Goal: Task Accomplishment & Management: Use online tool/utility

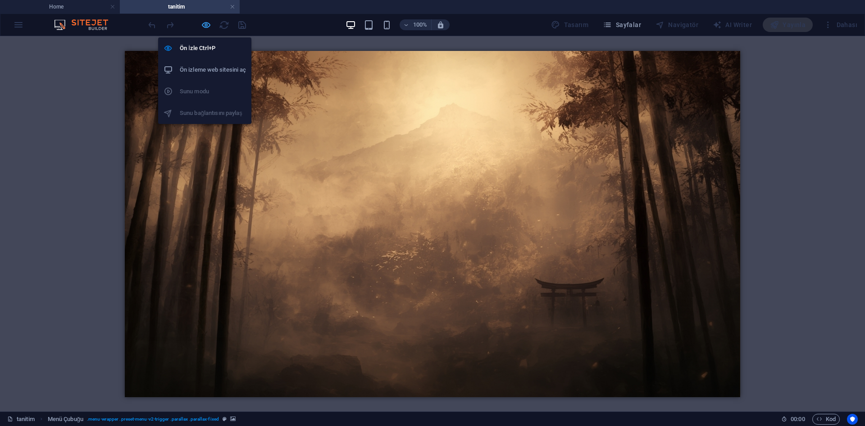
click at [206, 23] on icon "button" at bounding box center [206, 25] width 10 height 10
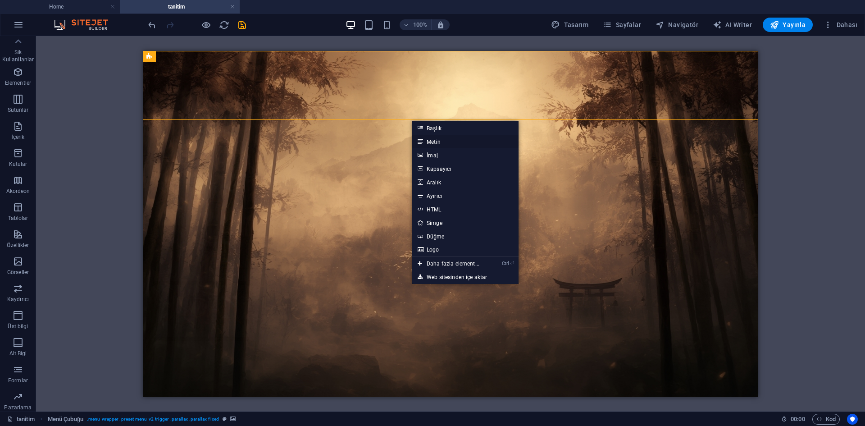
click at [450, 146] on link "Metin" at bounding box center [465, 142] width 106 height 14
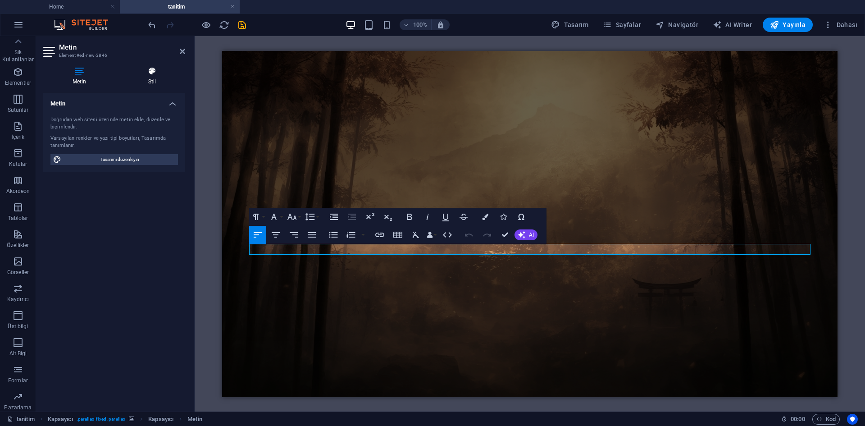
click at [152, 82] on h4 "Stil" at bounding box center [152, 76] width 66 height 19
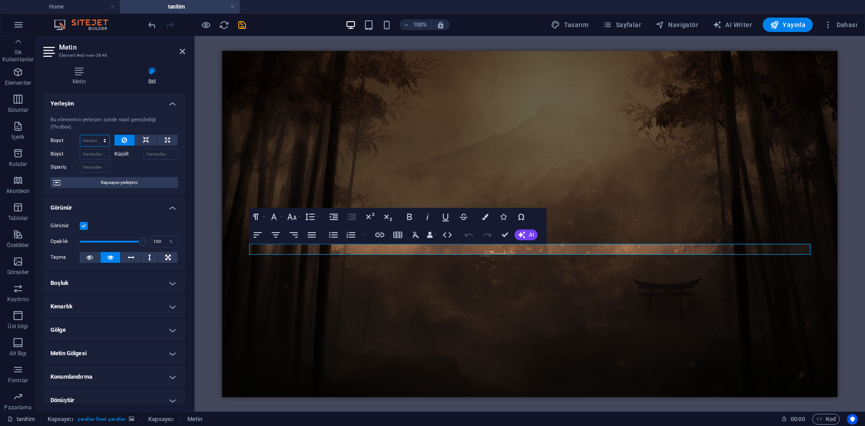
click at [86, 142] on select "Varsayılan otomatik px % 1/1 1/2 1/3 1/4 1/5 1/6 1/7 1/8 1/9 1/10" at bounding box center [94, 140] width 29 height 11
click at [97, 138] on select "Varsayılan otomatik px % 1/1 1/2 1/3 1/4 1/5 1/6 1/7 1/8 1/9 1/10" at bounding box center [94, 140] width 29 height 11
click at [145, 140] on icon at bounding box center [146, 140] width 6 height 11
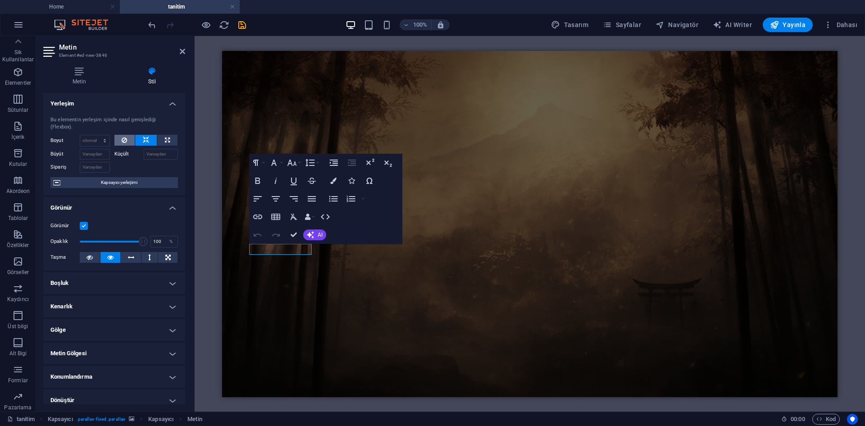
click at [126, 138] on icon at bounding box center [124, 140] width 5 height 11
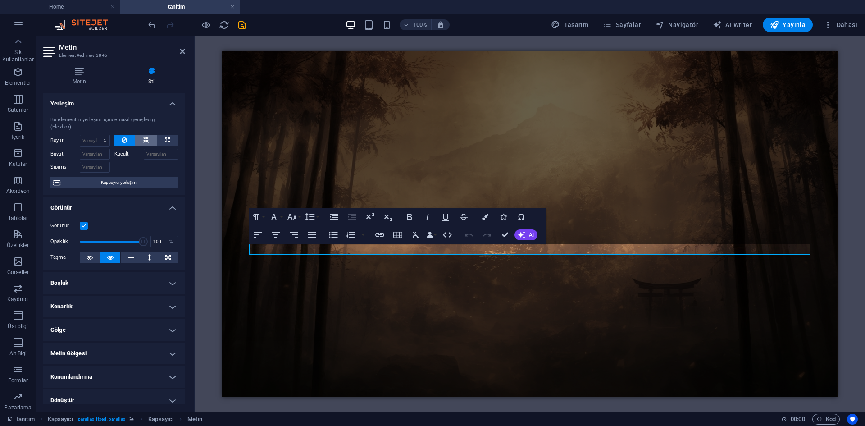
click at [141, 139] on button at bounding box center [146, 140] width 22 height 11
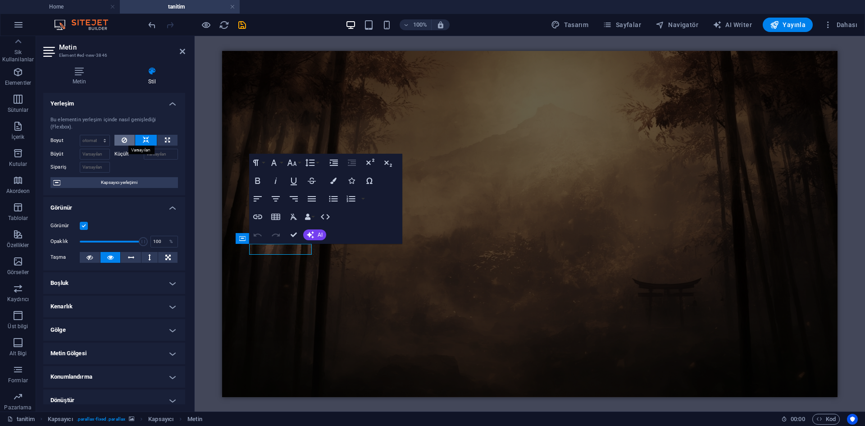
click at [126, 143] on icon at bounding box center [124, 140] width 5 height 11
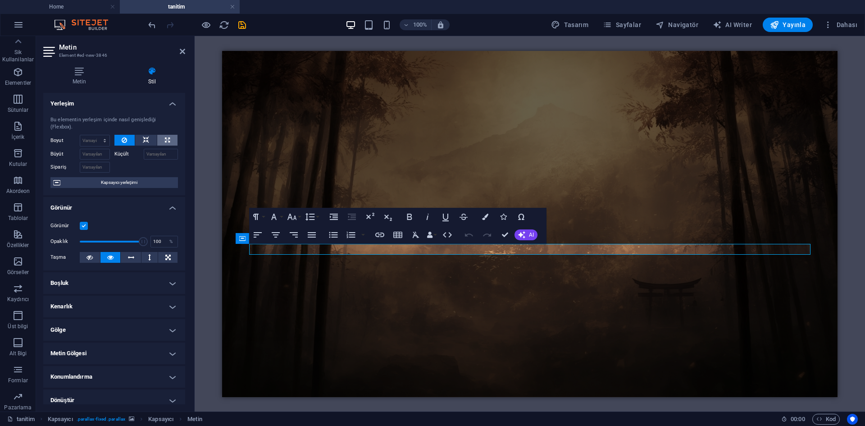
click at [162, 141] on button at bounding box center [167, 140] width 20 height 11
type input "100"
select select "%"
click at [129, 143] on button at bounding box center [124, 140] width 21 height 11
select select "DISABLED_OPTION_VALUE"
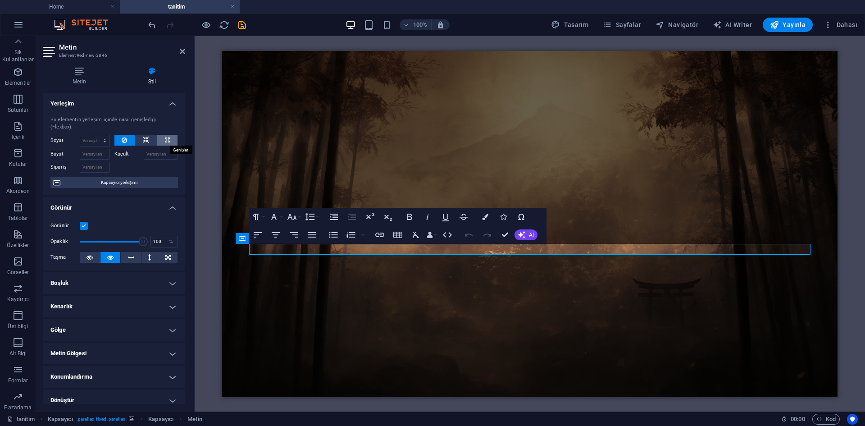
click at [159, 141] on button at bounding box center [167, 140] width 20 height 11
type input "100"
select select "%"
drag, startPoint x: 92, startPoint y: 138, endPoint x: 56, endPoint y: 141, distance: 36.1
click at [56, 141] on div "Boyut 100 Varsayılan otomatik px % 1/1 1/2 1/3 1/4 1/5 1/6 1/7 1/8 1/9 1/10" at bounding box center [79, 141] width 59 height 12
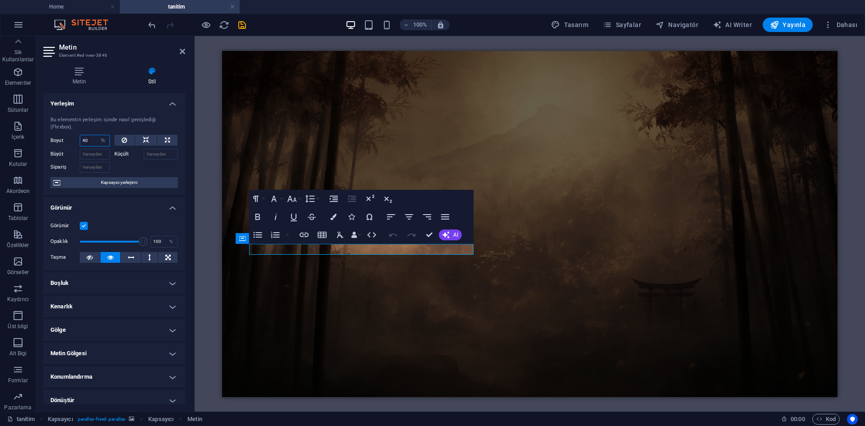
drag, startPoint x: 90, startPoint y: 143, endPoint x: 63, endPoint y: 147, distance: 27.8
click at [63, 147] on div "Boyut 40 Varsayılan otomatik px % 1/1 1/2 1/3 1/4 1/5 1/6 1/7 1/8 1/9 1/10 Büyü…" at bounding box center [113, 154] width 127 height 38
type input "30"
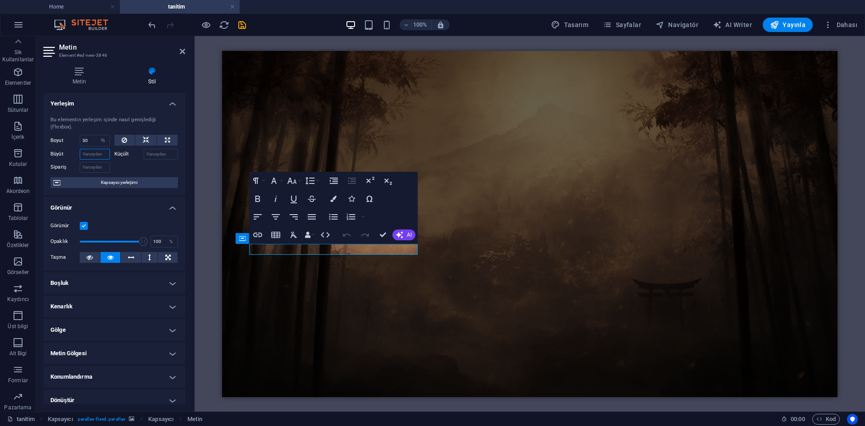
click at [93, 154] on input "Büyüt" at bounding box center [95, 154] width 30 height 11
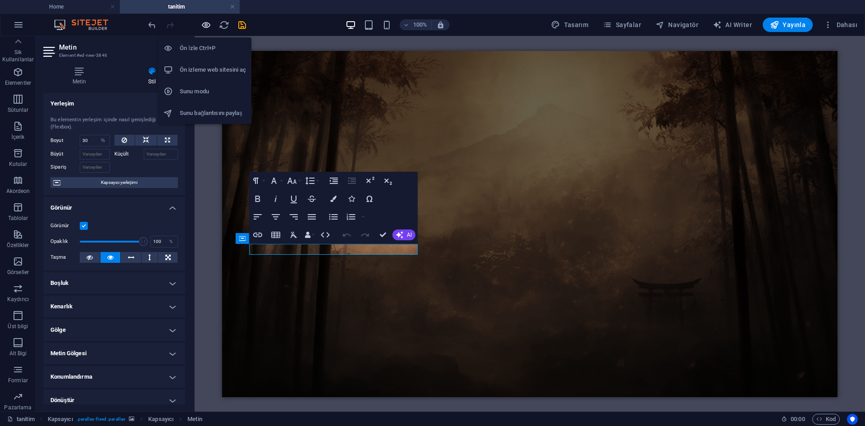
click at [208, 28] on icon "button" at bounding box center [206, 25] width 10 height 10
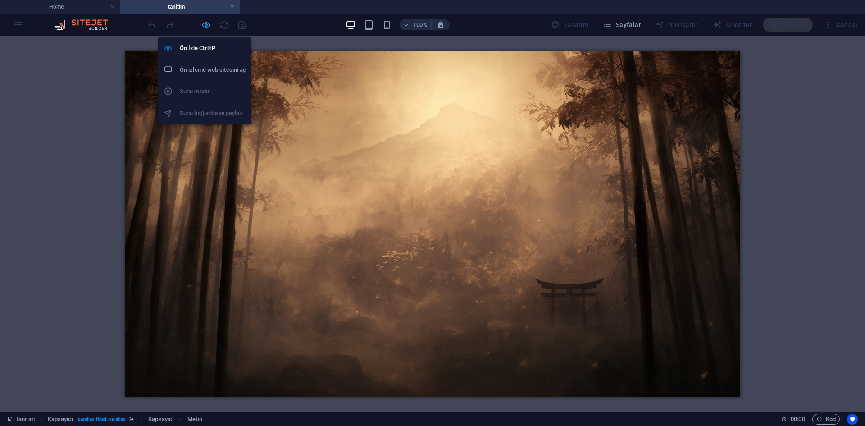
click at [208, 28] on icon "button" at bounding box center [206, 25] width 10 height 10
select select "%"
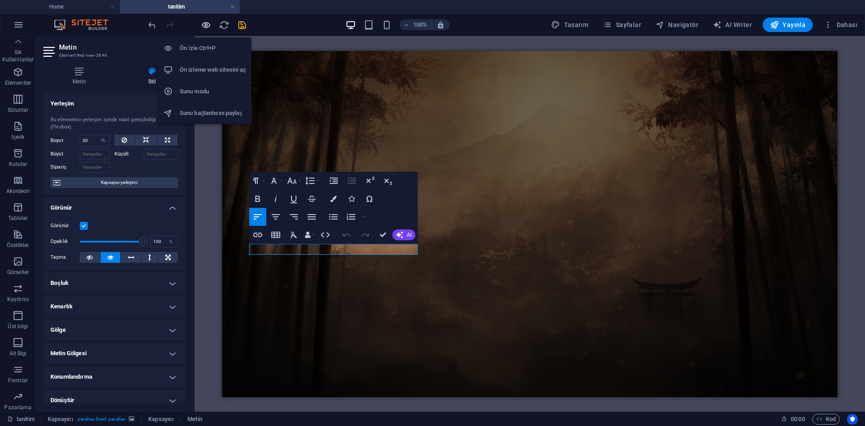
click at [208, 28] on icon "button" at bounding box center [206, 25] width 10 height 10
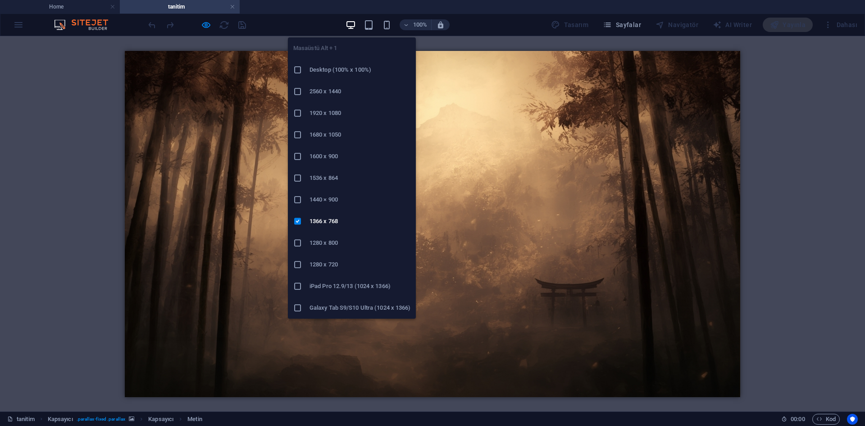
click at [329, 109] on h6 "1920 x 1080" at bounding box center [359, 113] width 101 height 11
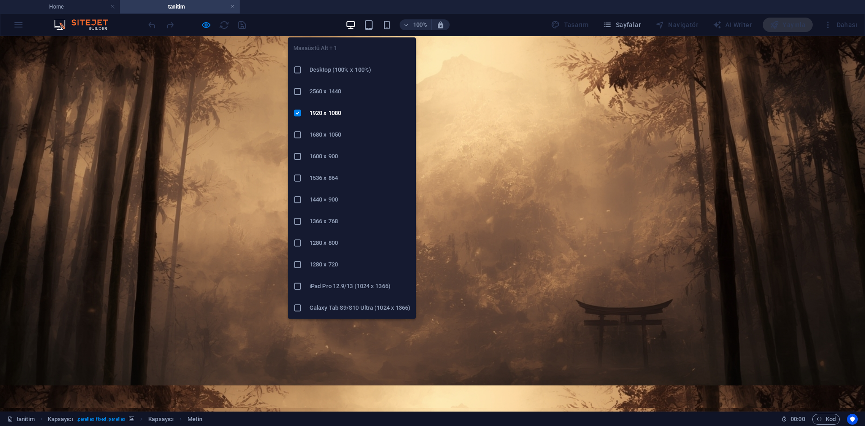
click at [320, 222] on h6 "1366 x 768" at bounding box center [359, 221] width 101 height 11
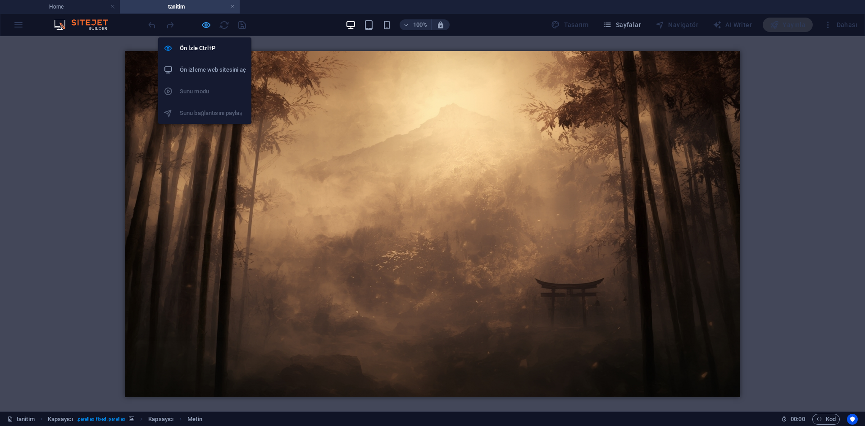
click at [207, 27] on icon "button" at bounding box center [206, 25] width 10 height 10
select select "%"
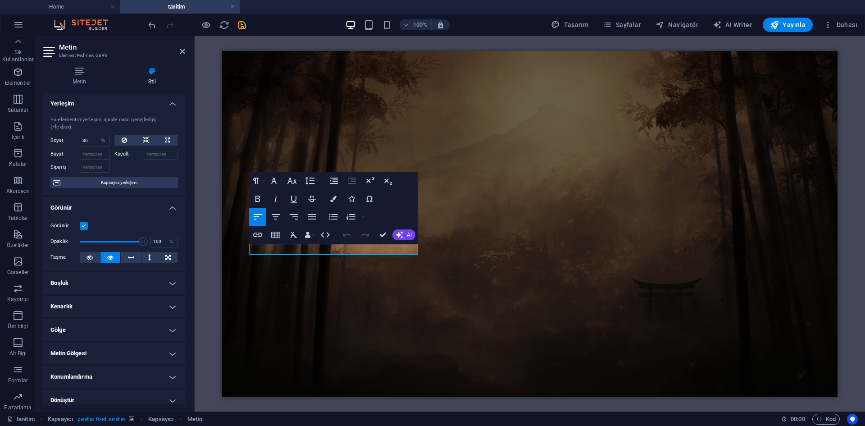
scroll to position [77, 0]
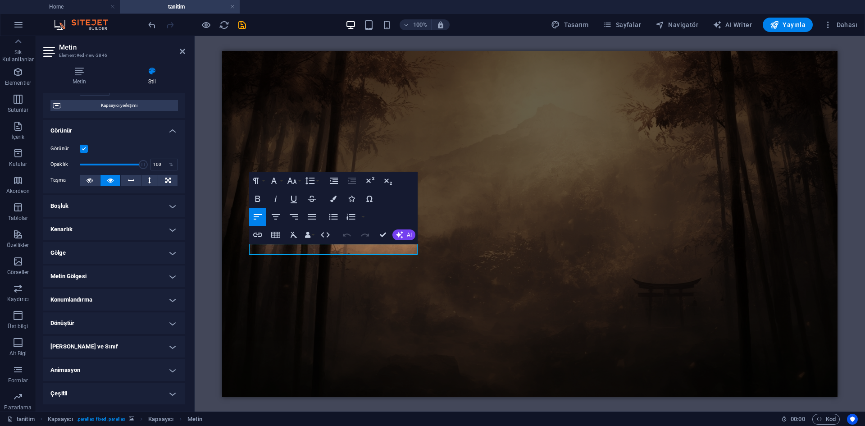
click at [118, 296] on h4 "Konumlandırma" at bounding box center [114, 300] width 142 height 22
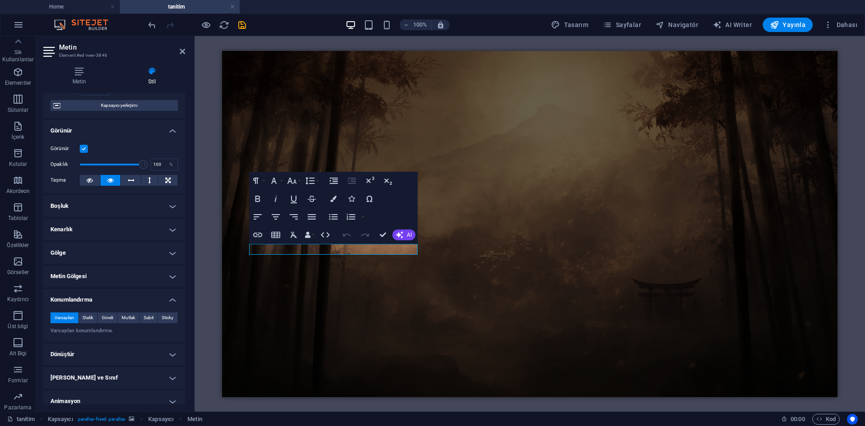
click at [118, 296] on h4 "Konumlandırma" at bounding box center [114, 297] width 142 height 16
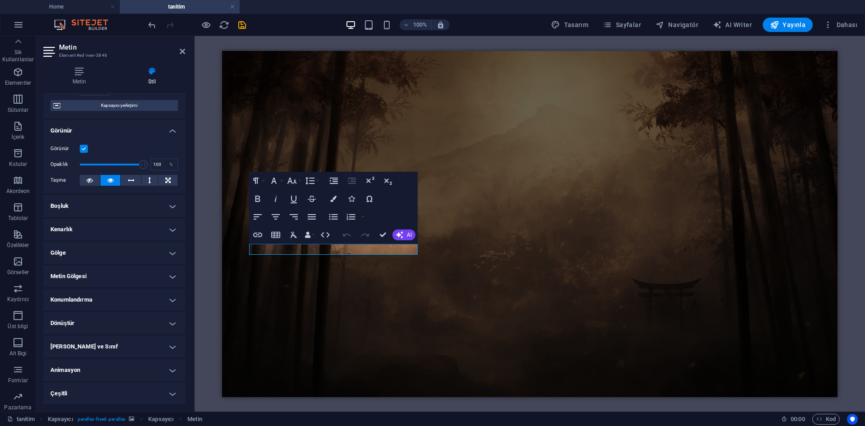
click at [122, 318] on h4 "Dönüştür" at bounding box center [114, 323] width 142 height 22
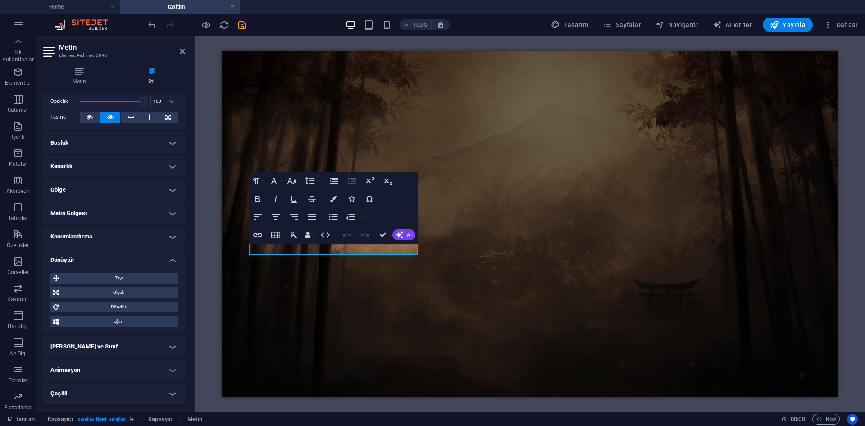
click at [133, 256] on h4 "Dönüştür" at bounding box center [114, 257] width 142 height 16
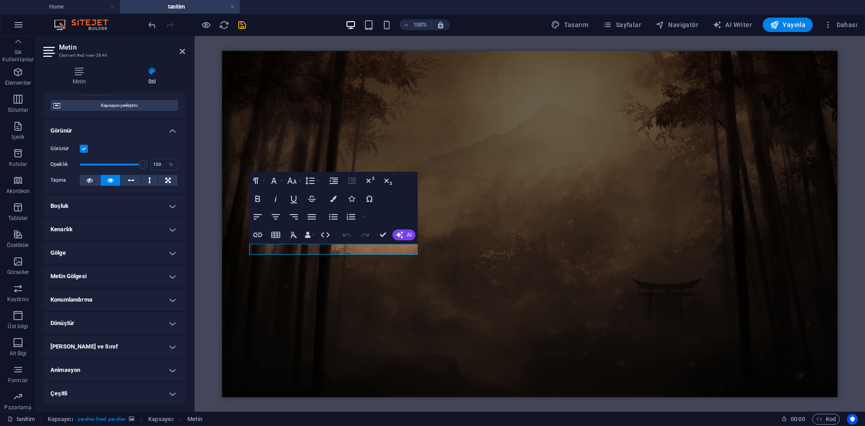
scroll to position [0, 0]
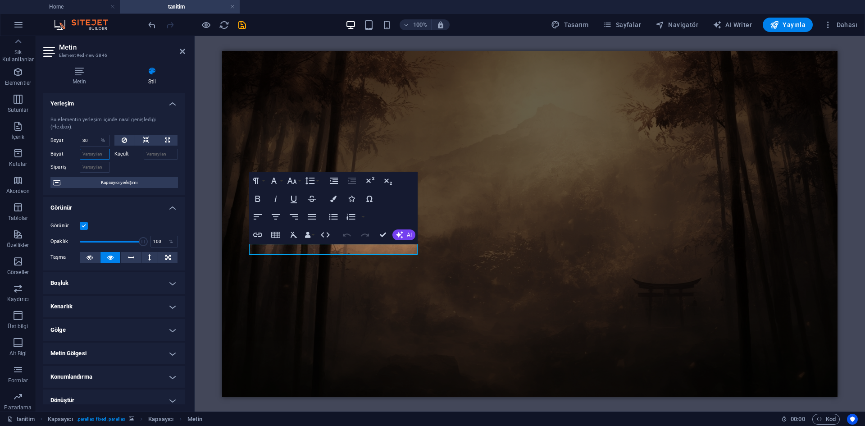
click at [92, 156] on input "Büyüt" at bounding box center [95, 154] width 30 height 11
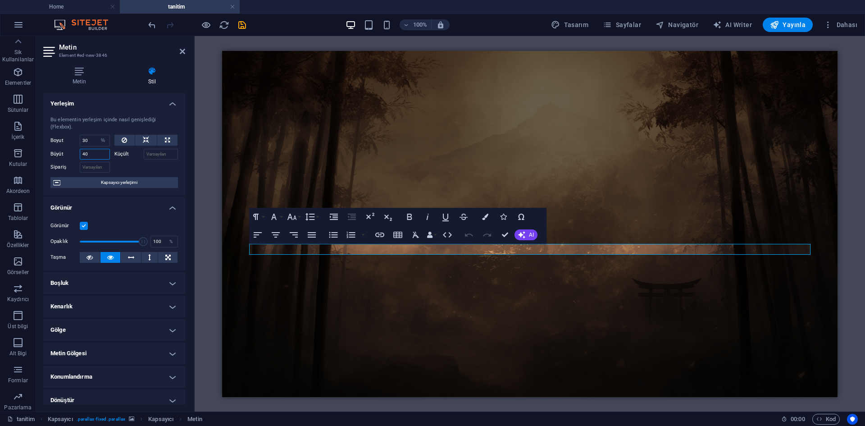
click at [68, 154] on div "Büyüt 40" at bounding box center [79, 154] width 59 height 11
drag, startPoint x: 90, startPoint y: 153, endPoint x: 75, endPoint y: 151, distance: 14.6
click at [75, 151] on div "Büyüt 10" at bounding box center [79, 154] width 59 height 11
drag, startPoint x: 78, startPoint y: 153, endPoint x: 67, endPoint y: 152, distance: 11.3
click at [68, 152] on div "Büyüt 1" at bounding box center [79, 154] width 59 height 11
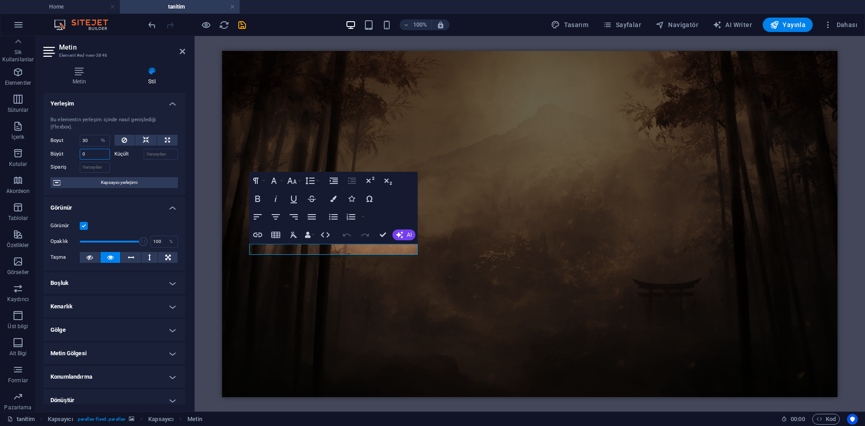
click at [100, 154] on input "0" at bounding box center [95, 154] width 30 height 11
click at [64, 154] on div "Büyüt 0" at bounding box center [79, 154] width 59 height 11
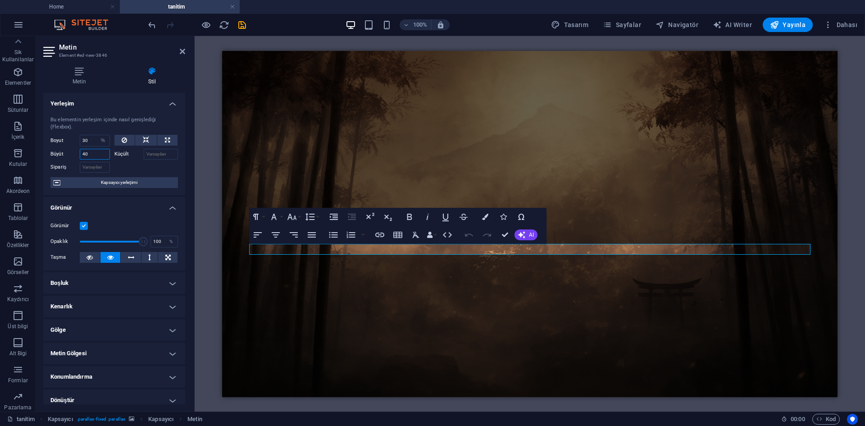
drag, startPoint x: 91, startPoint y: 154, endPoint x: 52, endPoint y: 151, distance: 38.8
click at [52, 151] on div "Büyüt 40" at bounding box center [79, 154] width 59 height 11
drag, startPoint x: 84, startPoint y: 152, endPoint x: 77, endPoint y: 152, distance: 6.8
click at [77, 152] on div "Büyüt 4.4" at bounding box center [79, 154] width 59 height 11
click at [99, 154] on input "0.4" at bounding box center [95, 154] width 30 height 11
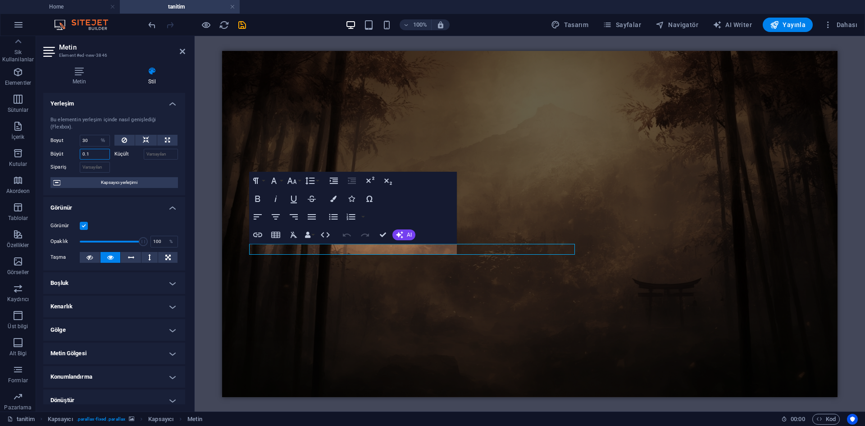
type input "0.1"
click at [98, 163] on input "Sipariş" at bounding box center [95, 167] width 30 height 11
type input "0.2"
click at [97, 167] on input "Sipariş" at bounding box center [95, 167] width 30 height 11
type input "0.2"
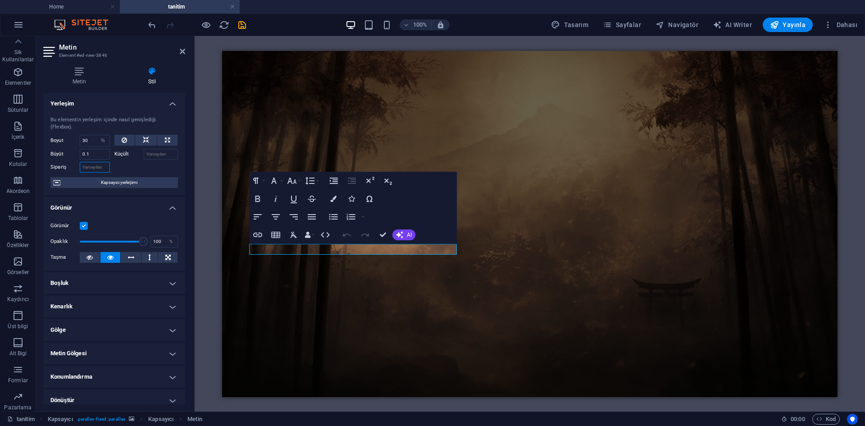
click at [99, 168] on input "Sipariş" at bounding box center [95, 167] width 30 height 11
drag, startPoint x: 95, startPoint y: 168, endPoint x: 50, endPoint y: 168, distance: 44.6
click at [50, 168] on div "Bu elementin yerleşim içinde nasıl genişlediği (Flexbox). Boyut 30 Varsayılan o…" at bounding box center [114, 152] width 142 height 86
drag, startPoint x: 88, startPoint y: 168, endPoint x: 68, endPoint y: 164, distance: 21.1
click at [68, 164] on div "Sipariş 3" at bounding box center [79, 167] width 59 height 11
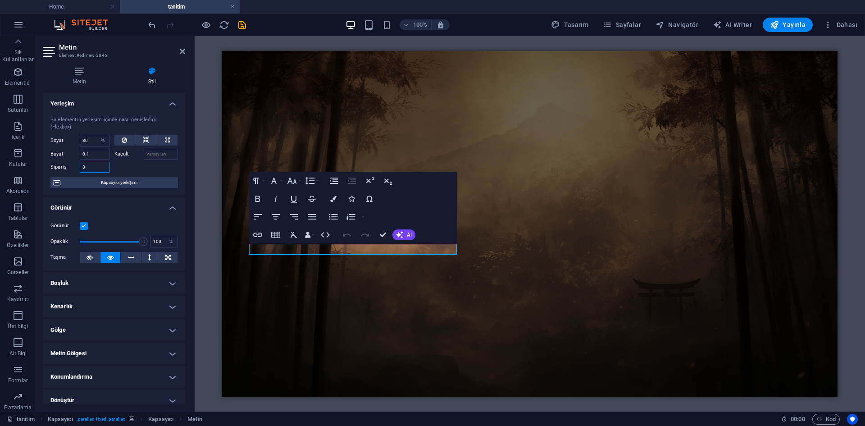
drag, startPoint x: 89, startPoint y: 167, endPoint x: 72, endPoint y: 168, distance: 17.6
click at [72, 168] on div "Sipariş 3" at bounding box center [79, 167] width 59 height 11
drag, startPoint x: 86, startPoint y: 167, endPoint x: 70, endPoint y: 165, distance: 16.7
click at [70, 165] on div "Sipariş 5" at bounding box center [79, 167] width 59 height 11
drag, startPoint x: 89, startPoint y: 166, endPoint x: 67, endPoint y: 165, distance: 22.1
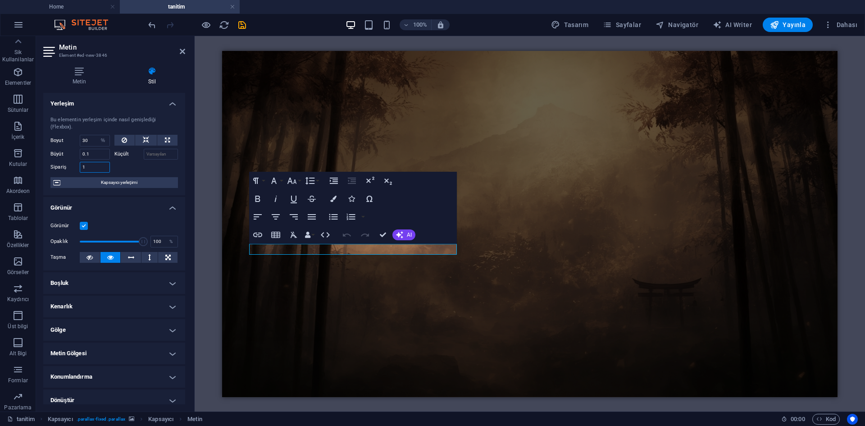
click at [67, 165] on div "Sipariş 1" at bounding box center [79, 167] width 59 height 11
type input "0"
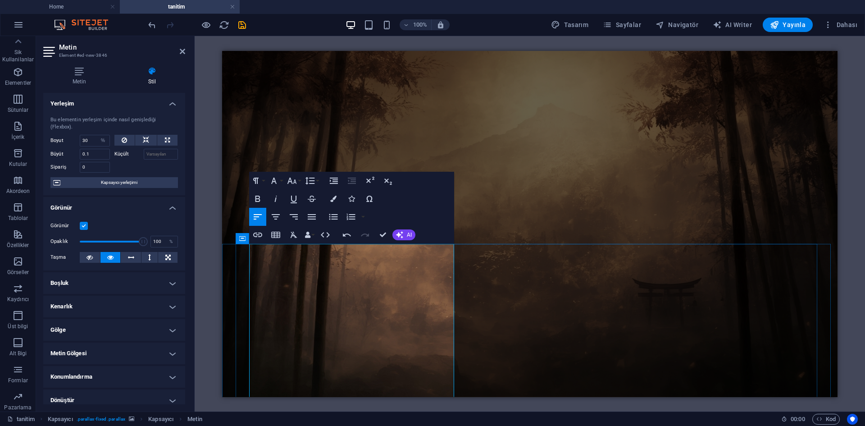
scroll to position [42, 0]
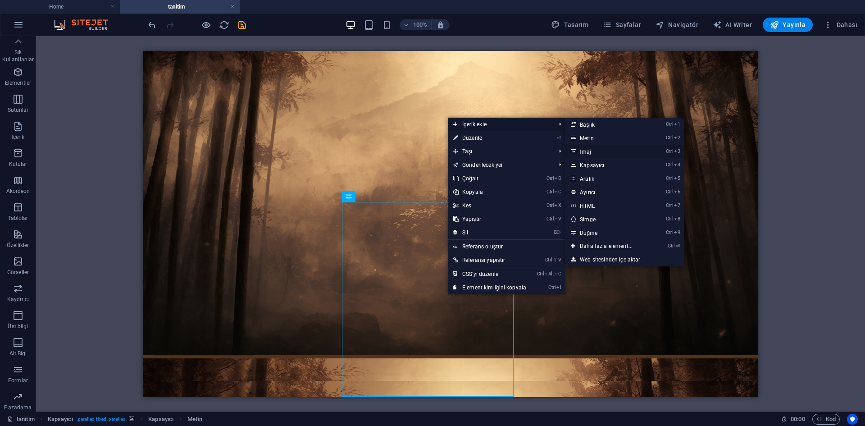
click at [584, 154] on link "Ctrl 3 İmaj" at bounding box center [607, 152] width 85 height 14
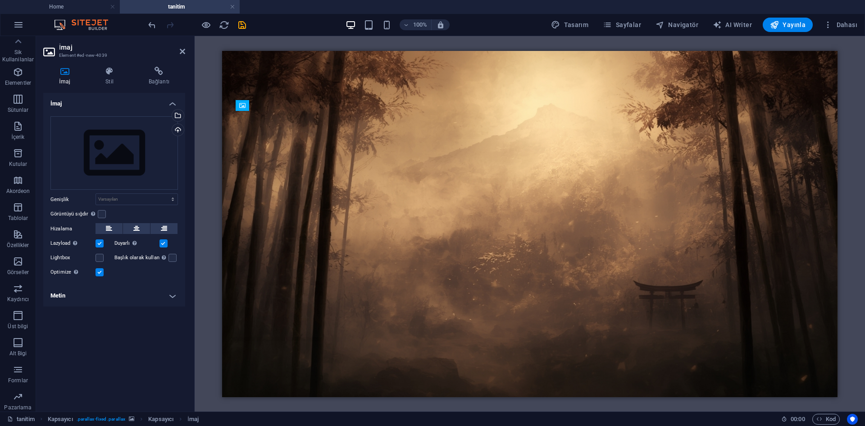
scroll to position [93, 0]
drag, startPoint x: 426, startPoint y: 322, endPoint x: 290, endPoint y: 363, distance: 142.9
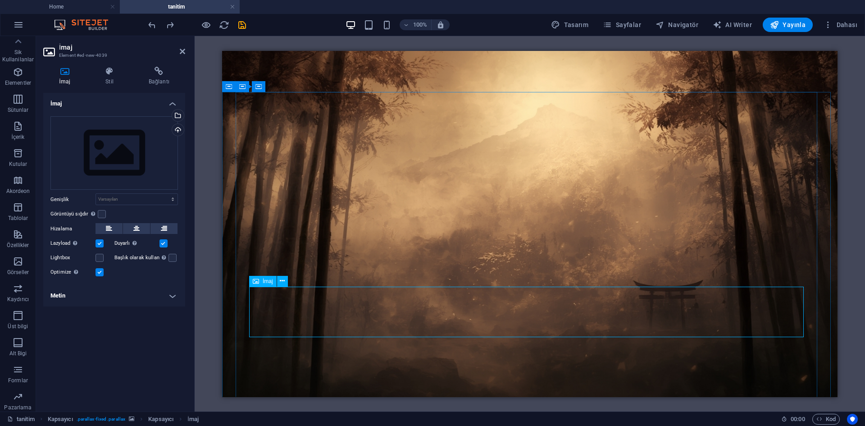
scroll to position [42, 0]
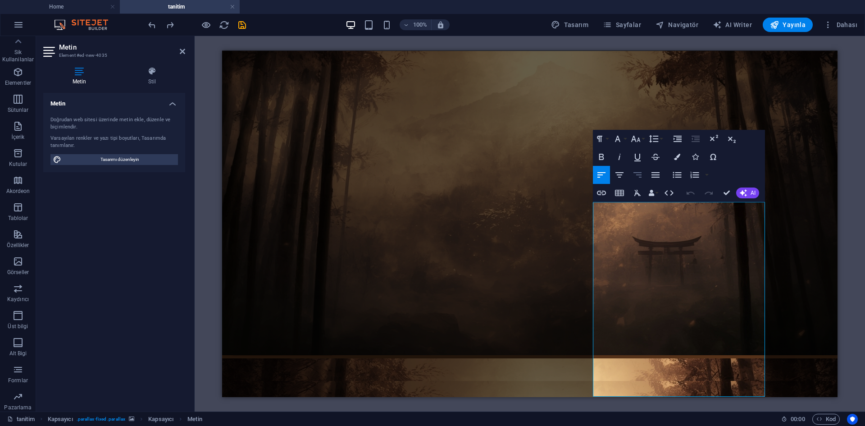
click at [643, 176] on icon "button" at bounding box center [637, 174] width 11 height 11
click at [642, 176] on icon "button" at bounding box center [637, 174] width 11 height 11
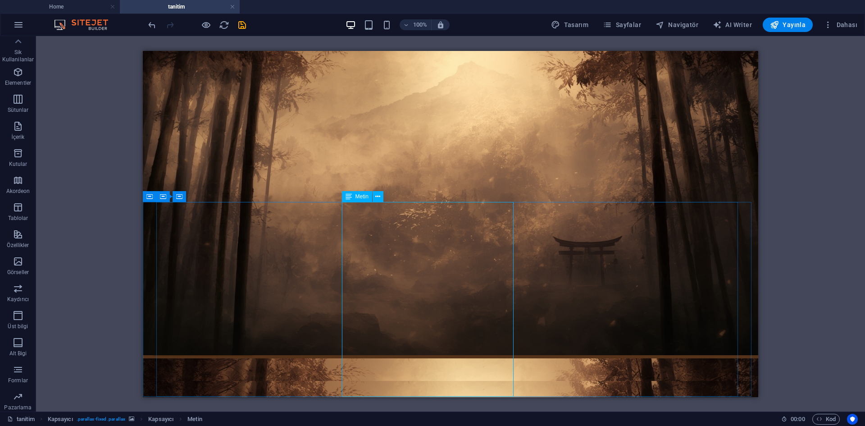
click at [352, 198] on div "Metin" at bounding box center [357, 196] width 30 height 11
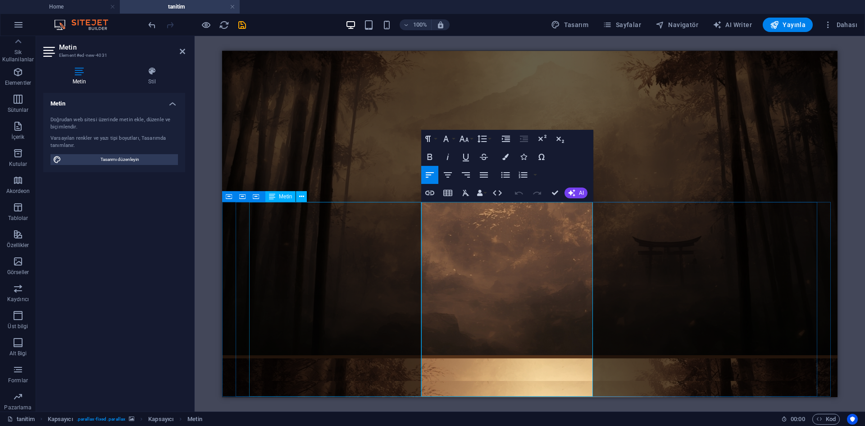
drag, startPoint x: 445, startPoint y: 393, endPoint x: 417, endPoint y: 215, distance: 179.5
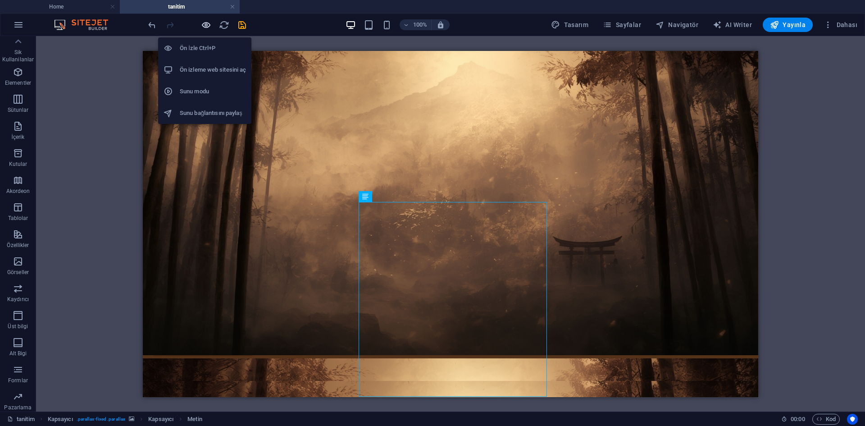
click at [205, 27] on icon "button" at bounding box center [206, 25] width 10 height 10
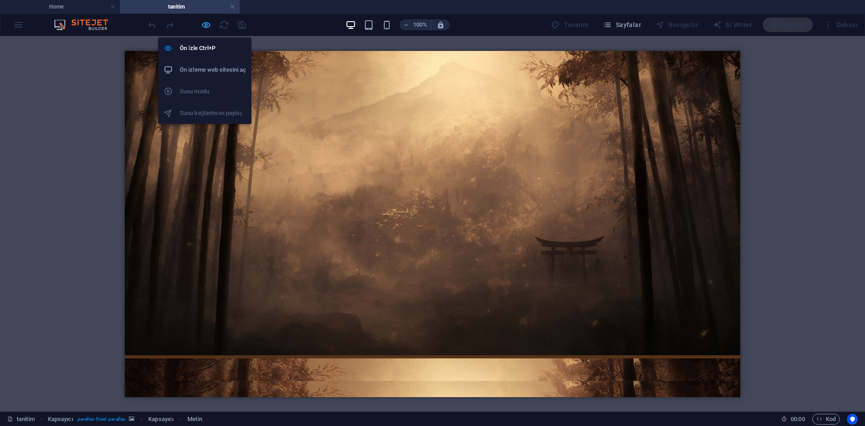
click at [204, 25] on icon "button" at bounding box center [206, 25] width 10 height 10
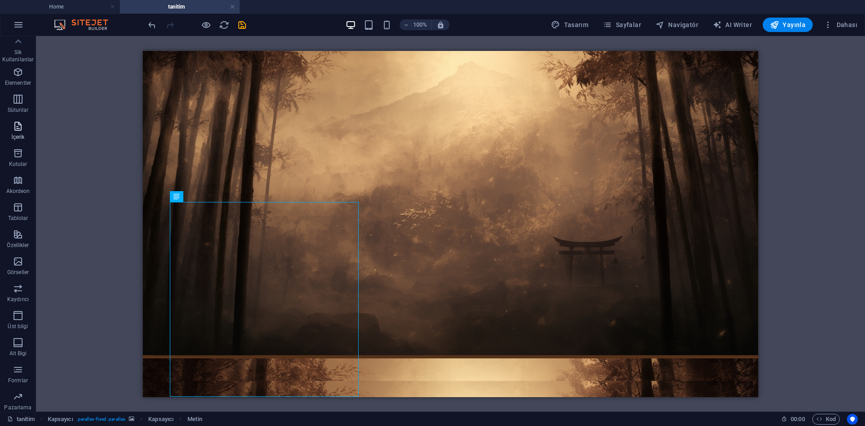
click at [10, 121] on span "İçerik" at bounding box center [18, 132] width 36 height 22
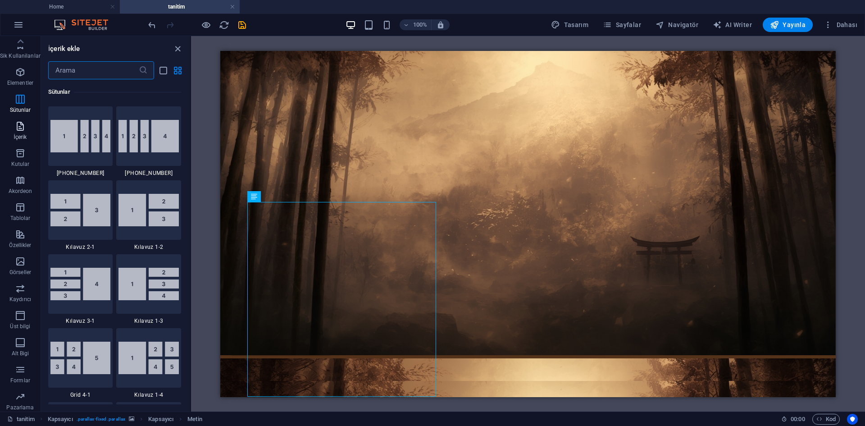
scroll to position [0, 0]
click at [18, 77] on span "Elementler" at bounding box center [20, 78] width 41 height 22
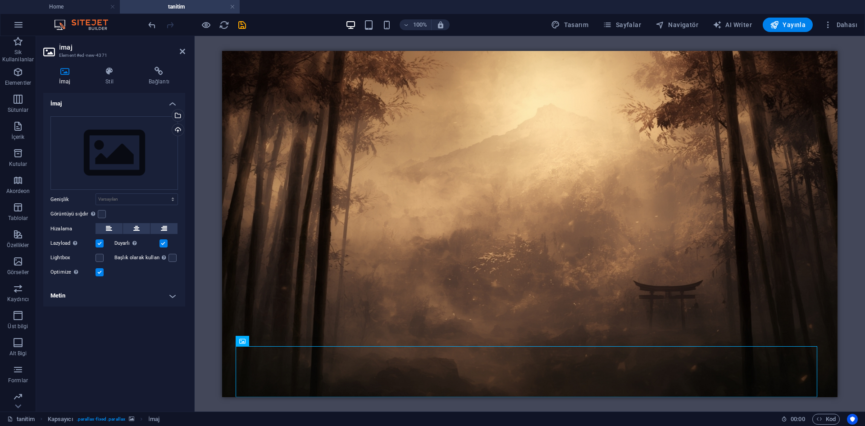
scroll to position [93, 0]
click at [109, 75] on icon at bounding box center [110, 71] width 40 height 9
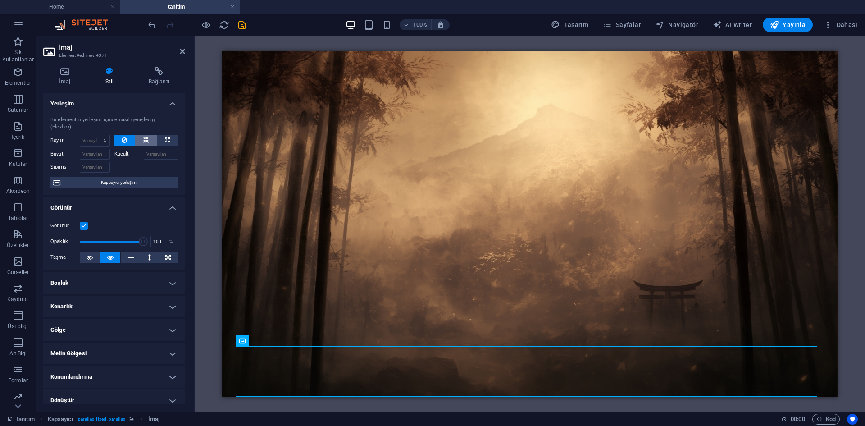
click at [144, 137] on icon at bounding box center [146, 140] width 6 height 11
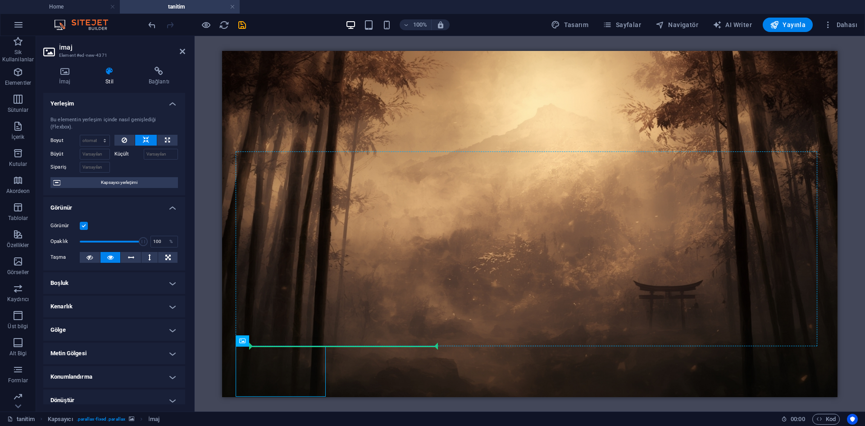
drag, startPoint x: 288, startPoint y: 358, endPoint x: 404, endPoint y: 265, distance: 149.0
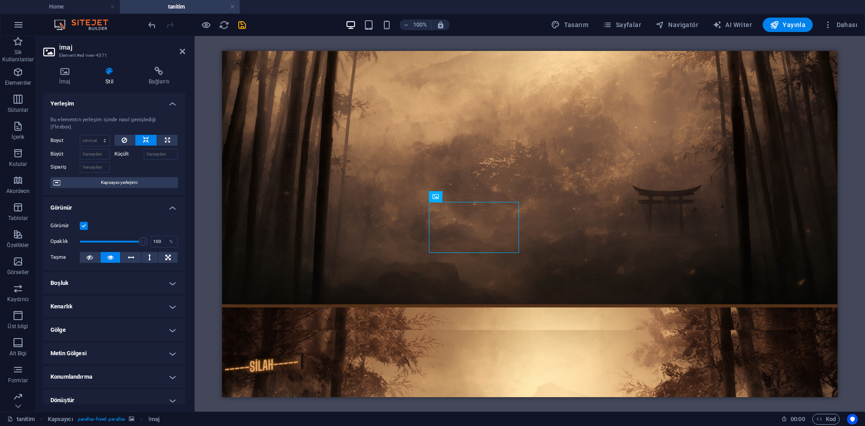
scroll to position [42, 0]
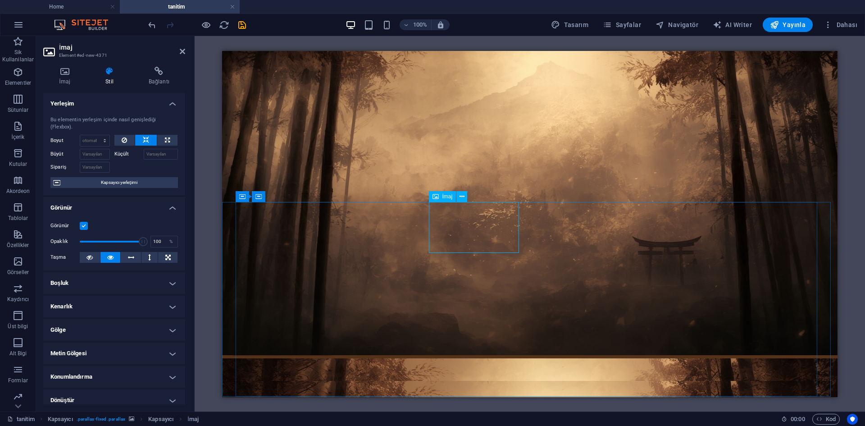
click at [69, 70] on icon at bounding box center [64, 71] width 43 height 9
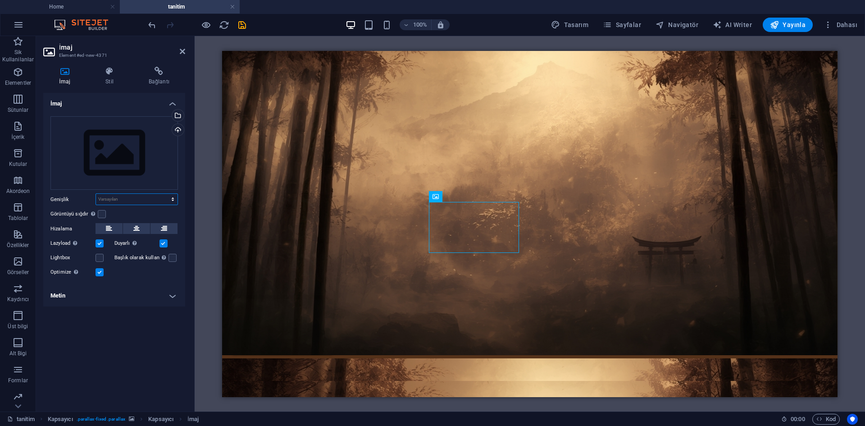
click at [129, 201] on select "Varsayılan otomatik px rem % em vh vw" at bounding box center [137, 199] width 82 height 11
select select "px"
click at [165, 194] on select "Varsayılan otomatik px rem % em vh vw" at bounding box center [137, 199] width 82 height 11
drag, startPoint x: 112, startPoint y: 200, endPoint x: 77, endPoint y: 199, distance: 35.2
click at [77, 199] on div "Genişlik 300 Varsayılan otomatik px rem % em vh vw" at bounding box center [113, 199] width 127 height 12
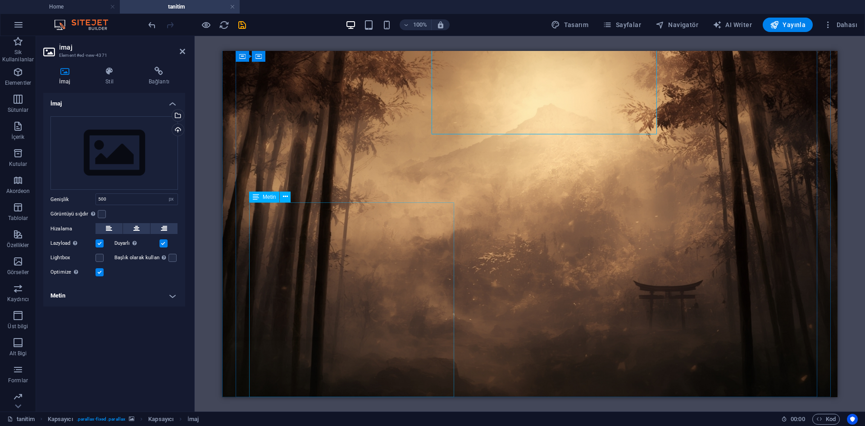
scroll to position [101, 0]
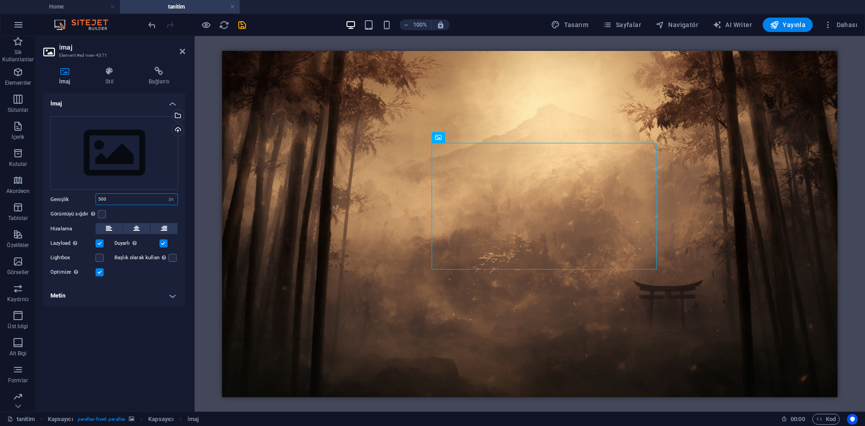
drag, startPoint x: 112, startPoint y: 195, endPoint x: 46, endPoint y: 196, distance: 65.3
click at [46, 196] on div "Dosyaları buraya sürükleyin, dosyaları seçmek için tıklayın veya Dosyalardan ya…" at bounding box center [114, 197] width 142 height 176
type input "400"
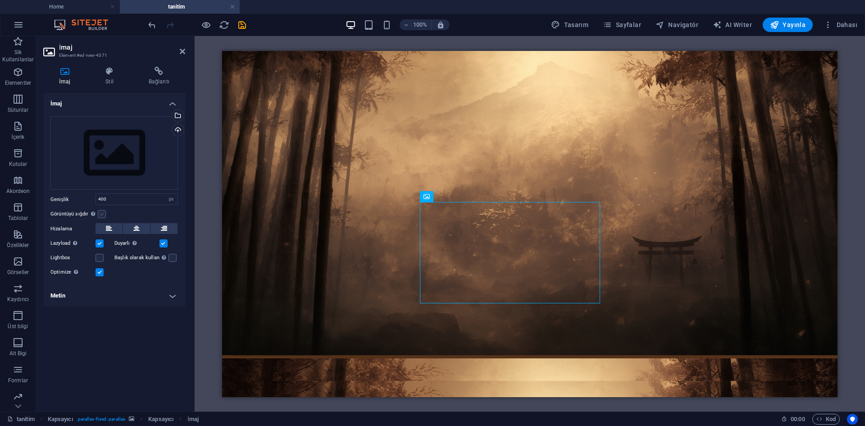
click at [99, 213] on label at bounding box center [102, 214] width 8 height 8
click at [0, 0] on input "Görüntüyü sığdır Görüntüyü otomatik olarak sabit bir genişliğe ve yüksekliğe sı…" at bounding box center [0, 0] width 0 height 0
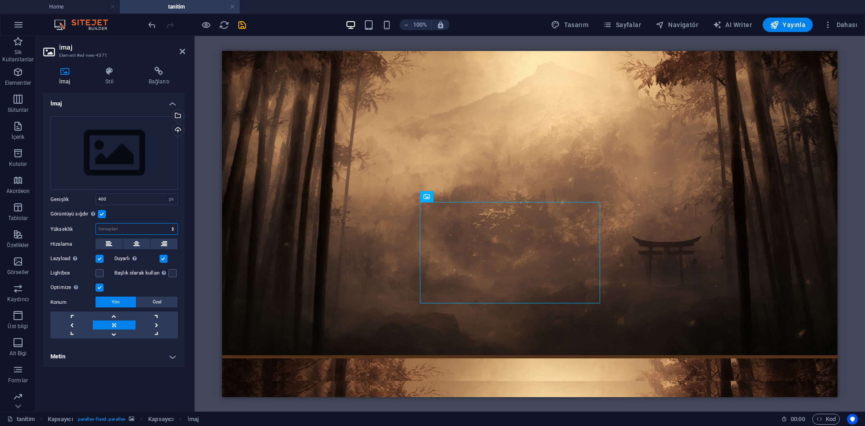
click at [113, 229] on select "Varsayılan otomatik px" at bounding box center [137, 228] width 82 height 11
select select "px"
click at [165, 223] on select "Varsayılan otomatik px" at bounding box center [137, 228] width 82 height 11
drag, startPoint x: 121, startPoint y: 228, endPoint x: 67, endPoint y: 217, distance: 55.2
click at [67, 217] on div "Dosyaları buraya sürükleyin, dosyaları seçmek için tıklayın veya Dosyalardan ya…" at bounding box center [114, 227] width 142 height 237
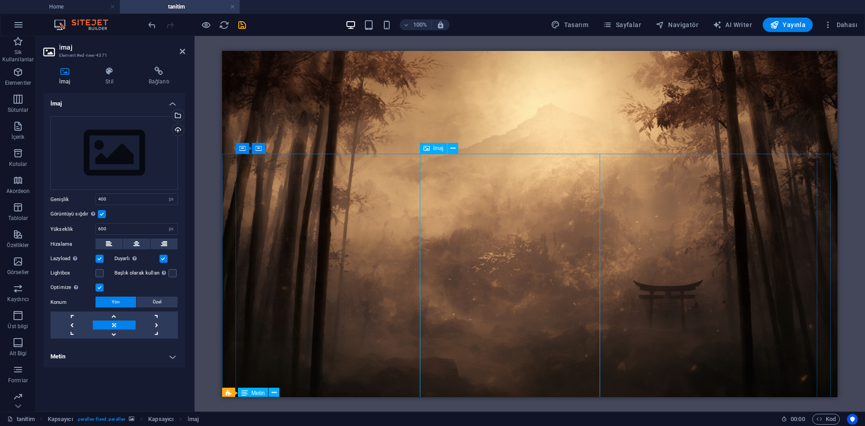
scroll to position [118, 0]
drag, startPoint x: 90, startPoint y: 229, endPoint x: 68, endPoint y: 229, distance: 21.6
click at [68, 229] on div "Yükseklik 600 Varsayılan otomatik px" at bounding box center [113, 229] width 127 height 12
type input "500"
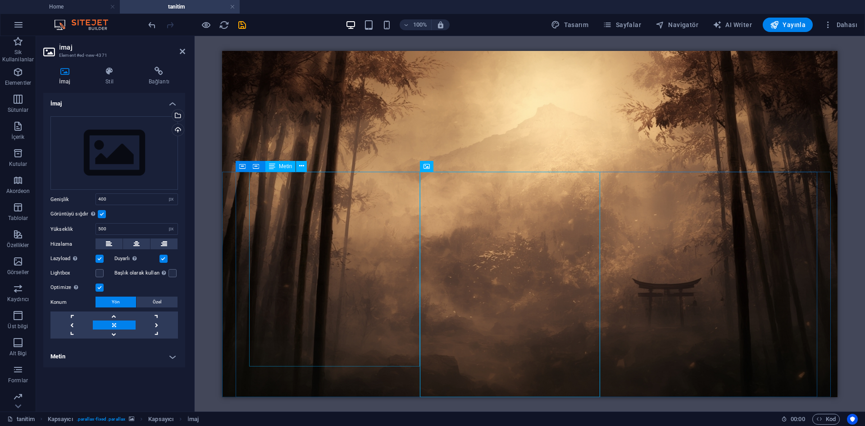
scroll to position [73, 0]
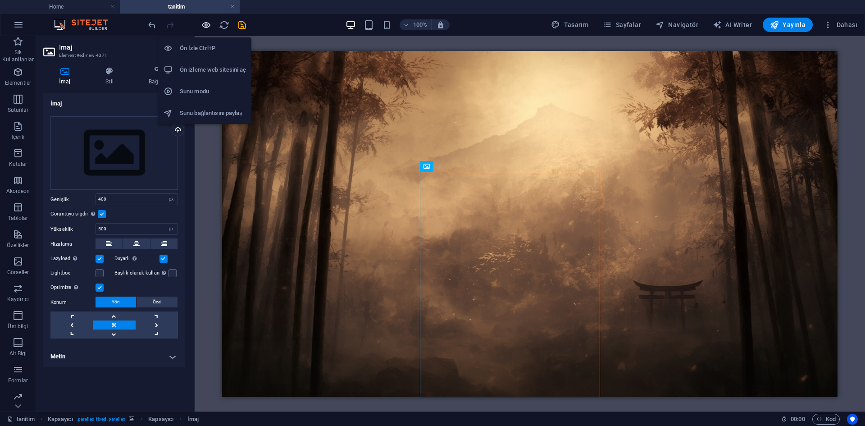
click at [205, 26] on icon "button" at bounding box center [206, 25] width 10 height 10
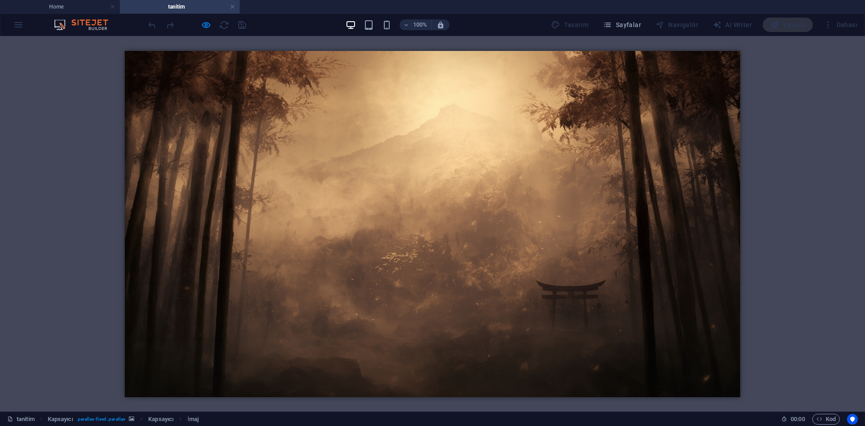
scroll to position [0, 0]
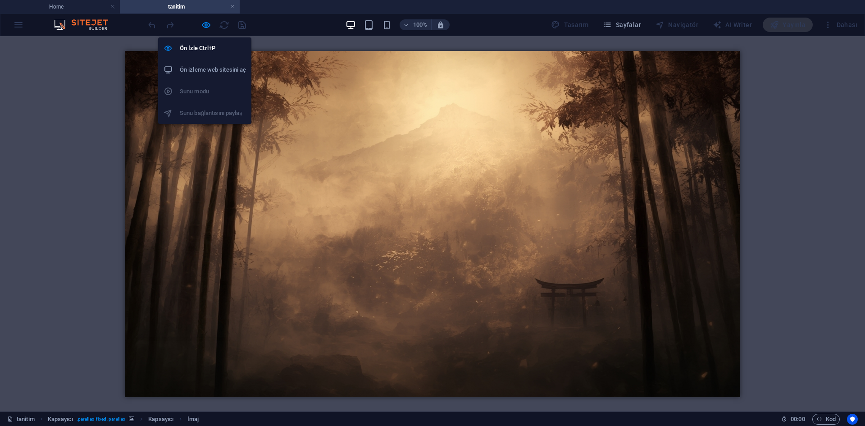
drag, startPoint x: 209, startPoint y: 27, endPoint x: 213, endPoint y: 36, distance: 9.3
click at [209, 27] on icon "button" at bounding box center [206, 25] width 10 height 10
select select "px"
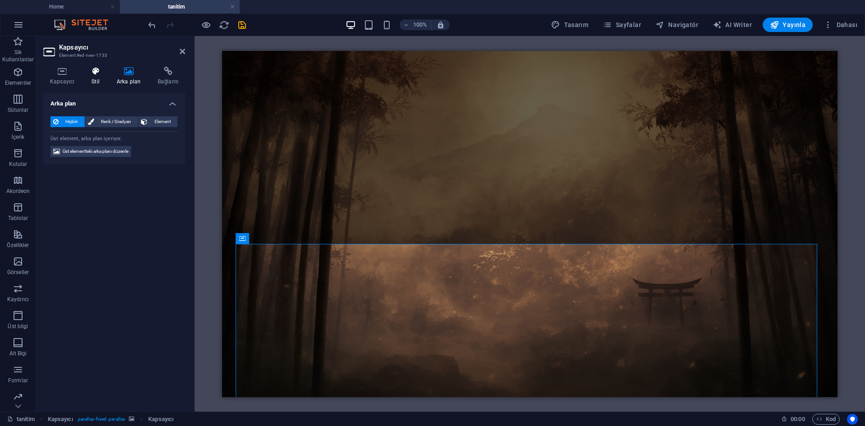
click at [96, 68] on icon at bounding box center [96, 71] width 22 height 9
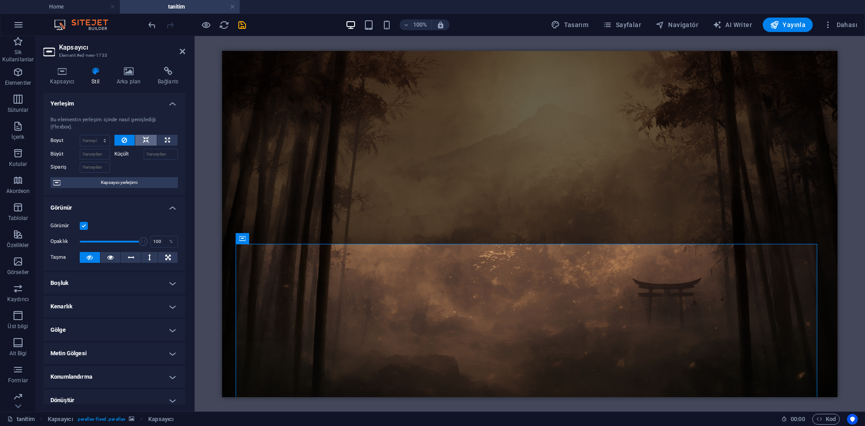
click at [150, 141] on button at bounding box center [146, 140] width 22 height 11
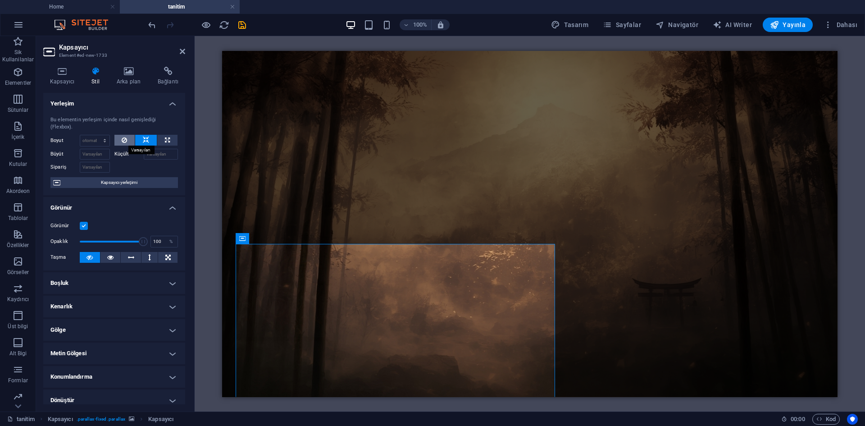
click at [127, 139] on button at bounding box center [124, 140] width 21 height 11
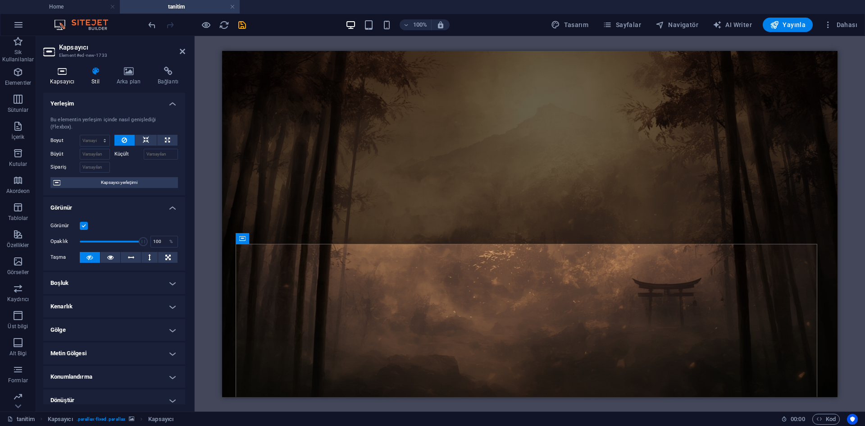
click at [64, 84] on h4 "Kapsayıcı" at bounding box center [63, 76] width 41 height 19
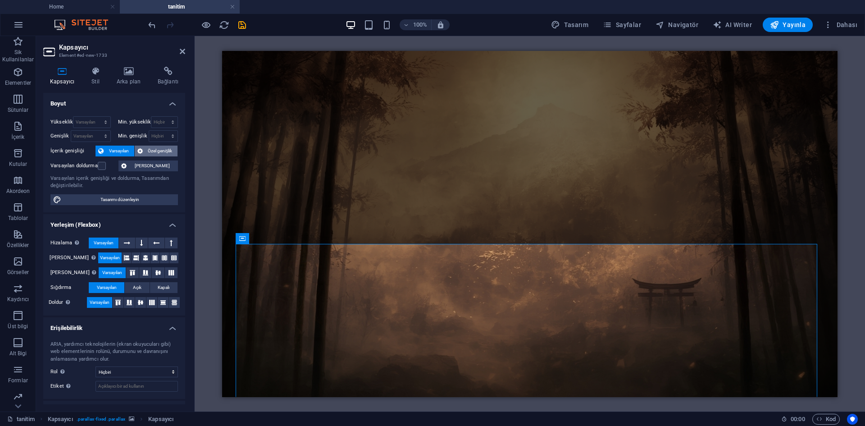
click at [159, 150] on span "Özel genişlik" at bounding box center [160, 150] width 30 height 11
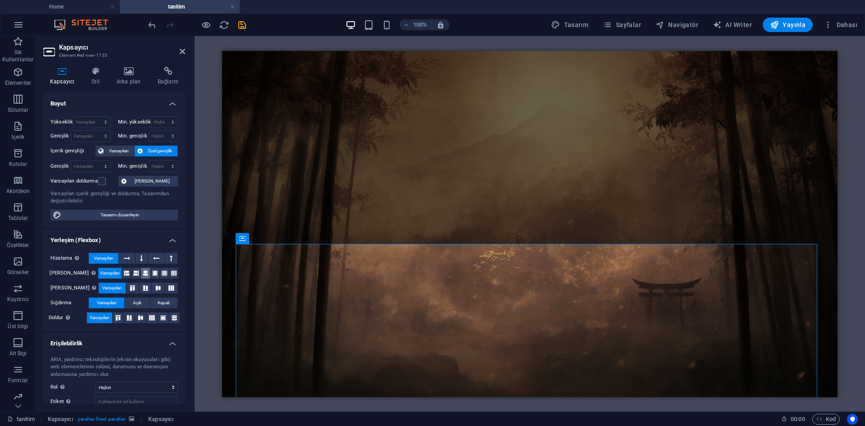
click at [143, 276] on icon at bounding box center [145, 273] width 5 height 11
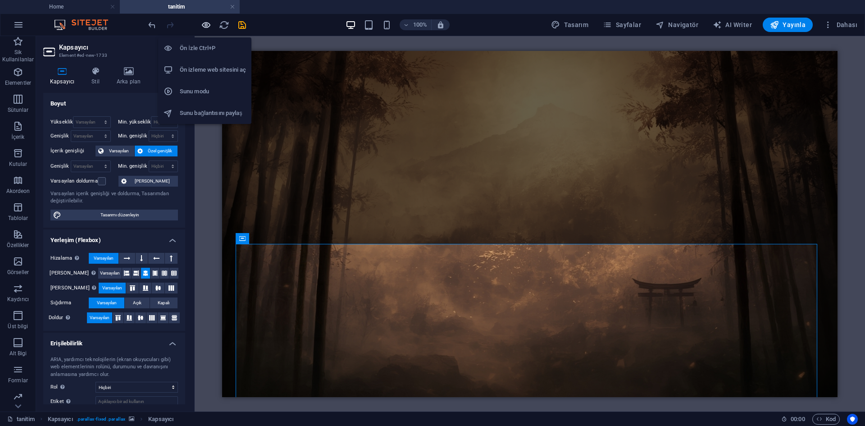
click at [201, 27] on icon "button" at bounding box center [206, 25] width 10 height 10
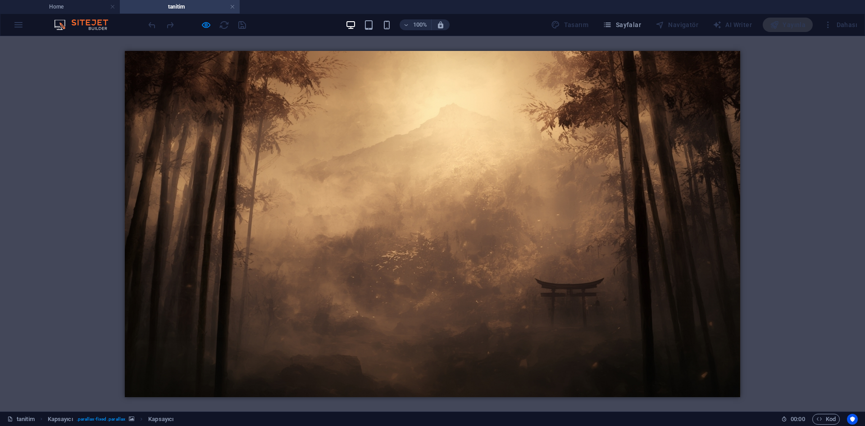
scroll to position [73, 0]
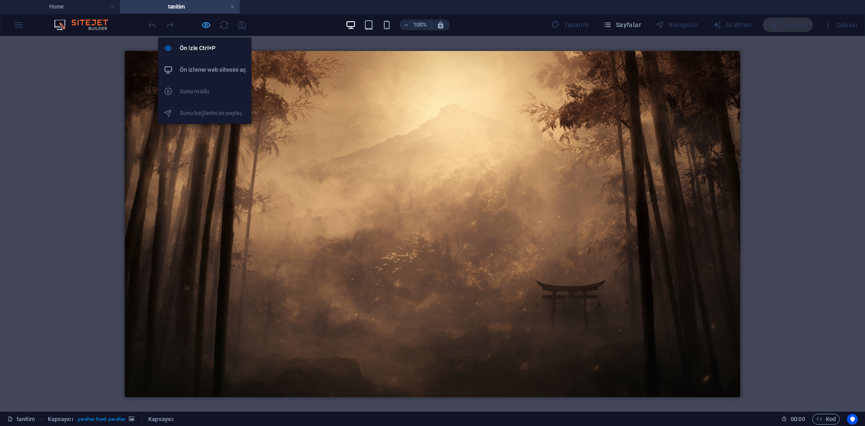
click at [203, 28] on icon "button" at bounding box center [206, 25] width 10 height 10
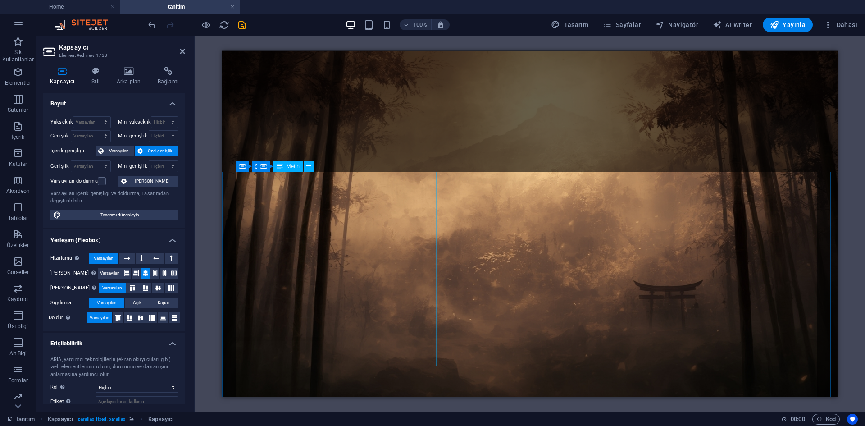
select select "%"
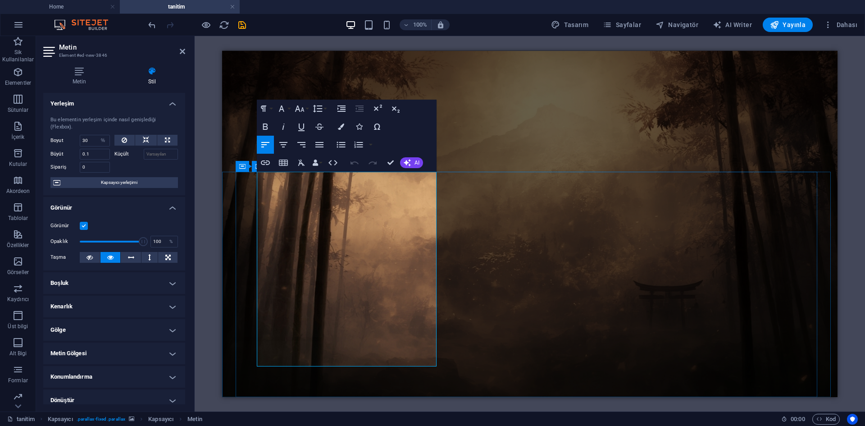
drag, startPoint x: 259, startPoint y: 174, endPoint x: 315, endPoint y: 362, distance: 195.6
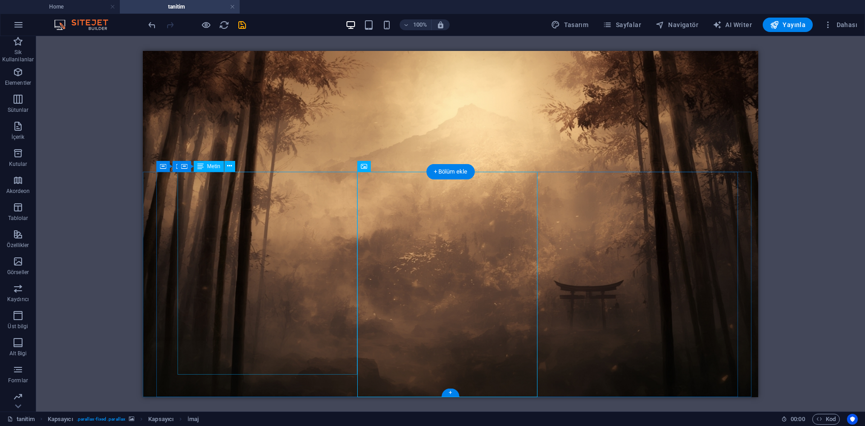
select select "%"
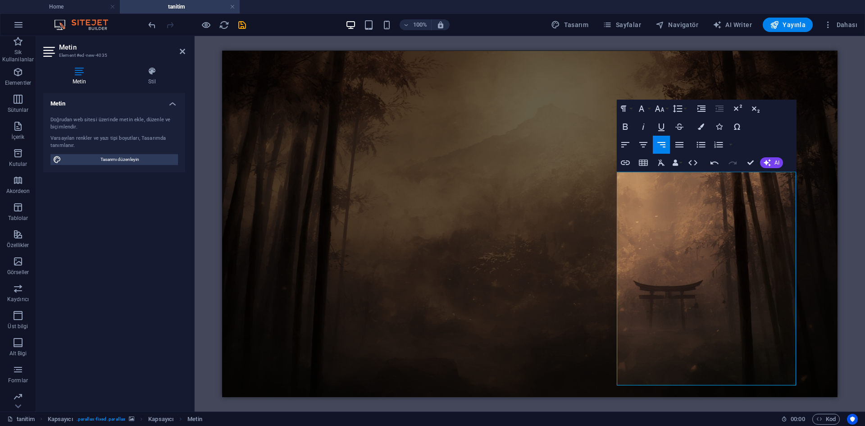
click at [664, 141] on icon "button" at bounding box center [661, 144] width 11 height 11
drag, startPoint x: 719, startPoint y: 367, endPoint x: 598, endPoint y: 167, distance: 233.4
click at [658, 150] on button "Align Right" at bounding box center [661, 145] width 17 height 18
click at [647, 146] on icon "button" at bounding box center [643, 144] width 11 height 11
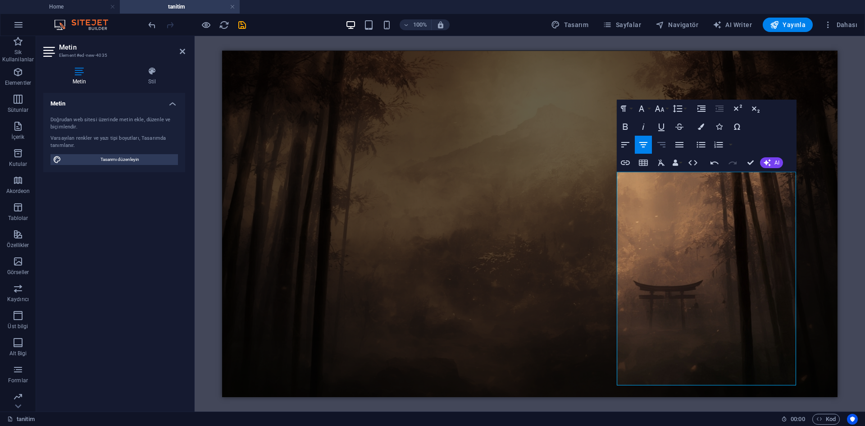
click at [657, 145] on icon "button" at bounding box center [661, 144] width 11 height 11
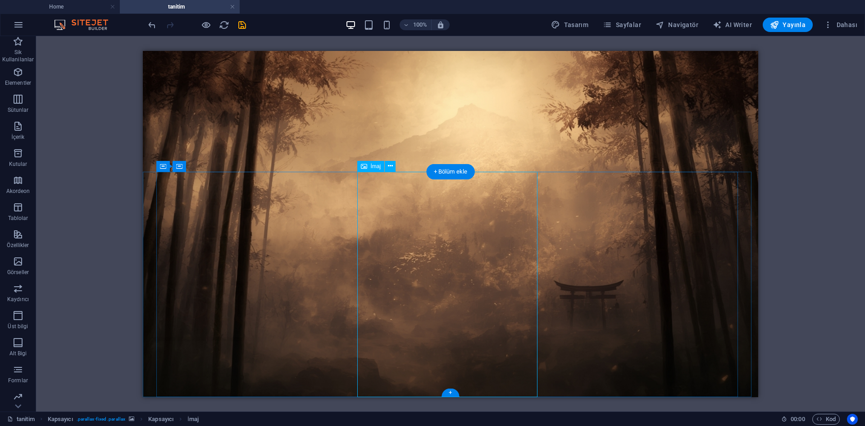
drag, startPoint x: 323, startPoint y: 250, endPoint x: 454, endPoint y: 250, distance: 131.1
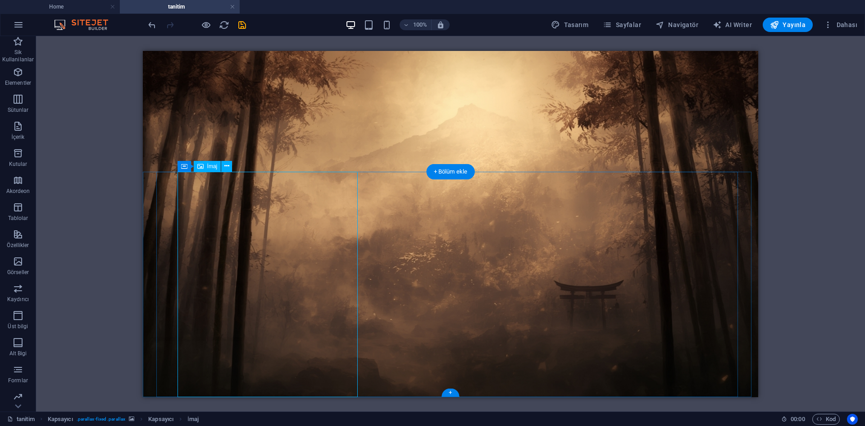
select select "px"
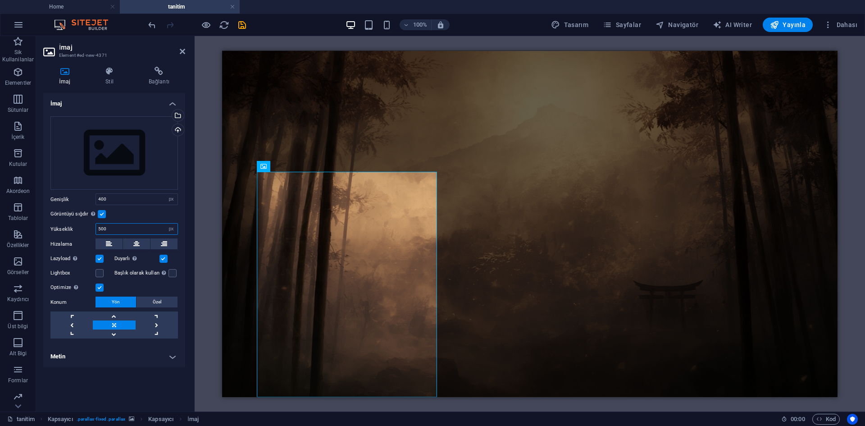
drag, startPoint x: 112, startPoint y: 229, endPoint x: 53, endPoint y: 229, distance: 59.0
click at [68, 229] on div "Yükseklik 500 Varsayılan otomatik px" at bounding box center [113, 229] width 127 height 12
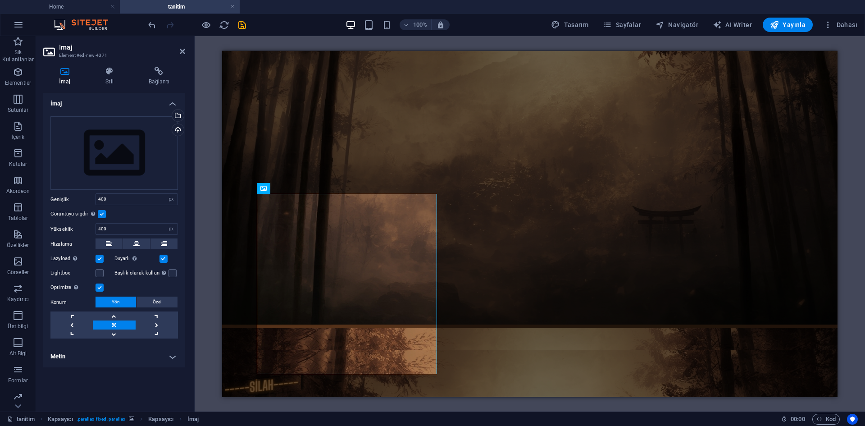
scroll to position [50, 0]
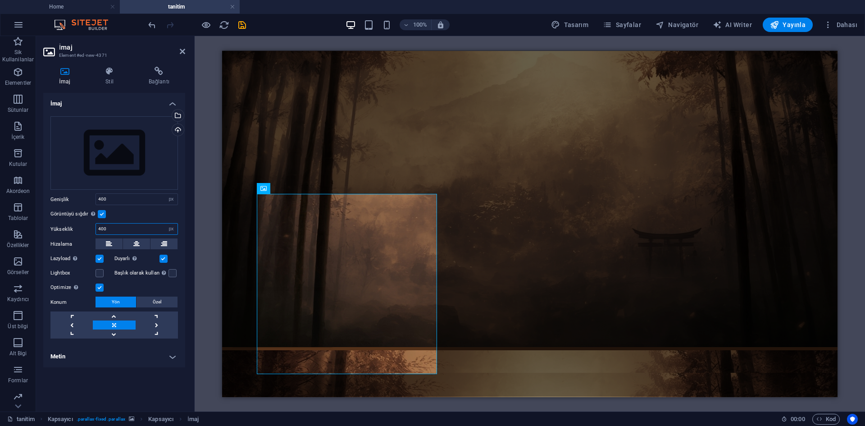
drag, startPoint x: 112, startPoint y: 230, endPoint x: 57, endPoint y: 230, distance: 54.5
click at [59, 230] on div "Yükseklik 400 Varsayılan otomatik px" at bounding box center [113, 229] width 127 height 12
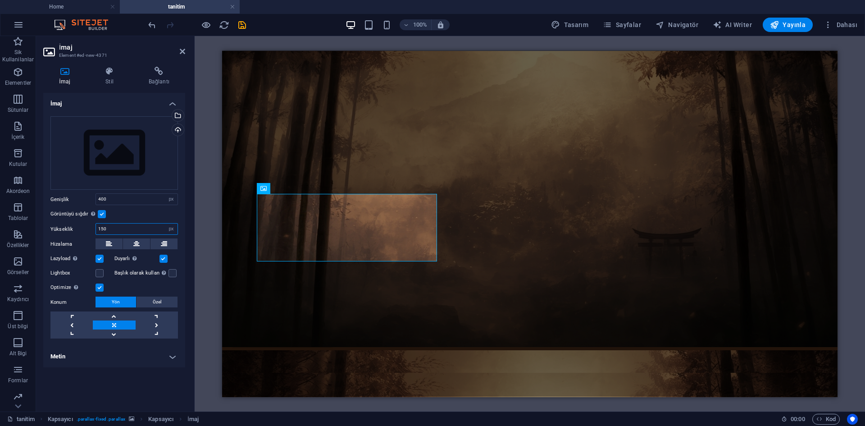
drag, startPoint x: 116, startPoint y: 224, endPoint x: 56, endPoint y: 227, distance: 60.4
click at [56, 228] on div "Yükseklik 150 Varsayılan otomatik px" at bounding box center [113, 229] width 127 height 12
type input "450"
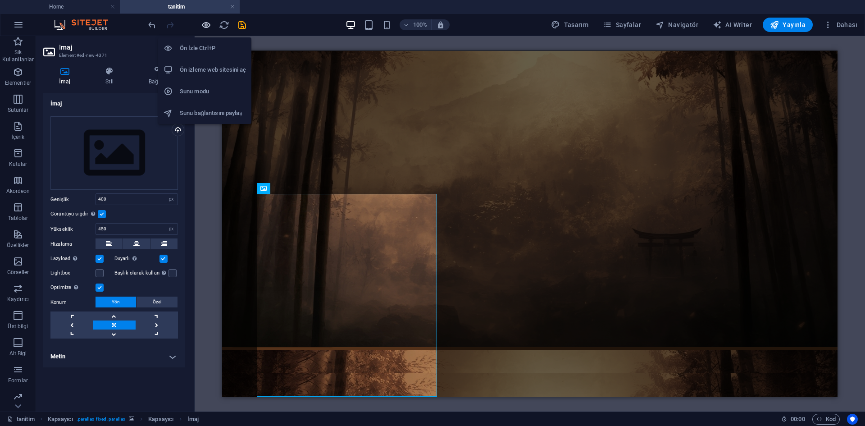
click at [206, 24] on icon "button" at bounding box center [206, 25] width 10 height 10
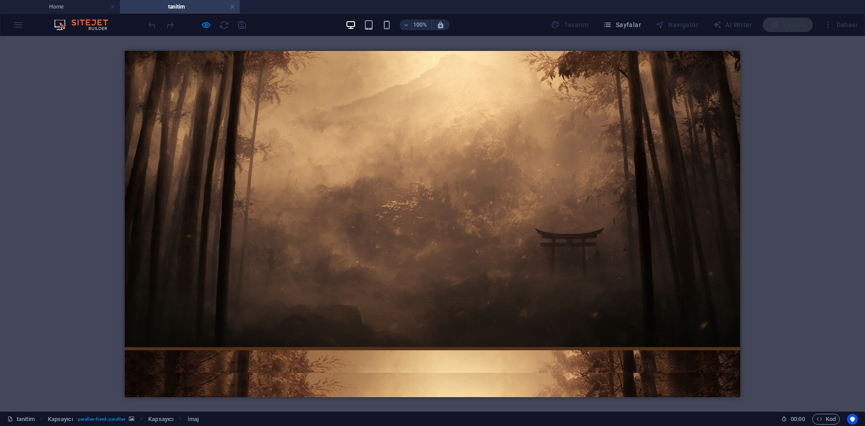
click at [202, 28] on icon "button" at bounding box center [206, 25] width 10 height 10
select select "px"
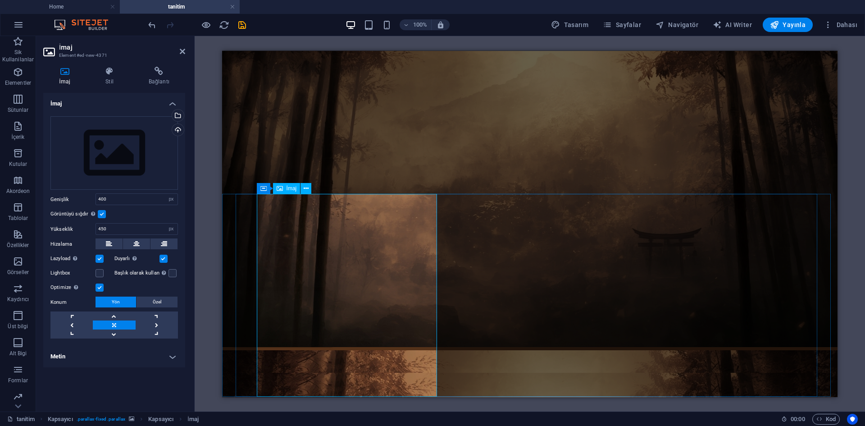
drag, startPoint x: 289, startPoint y: 319, endPoint x: 426, endPoint y: 314, distance: 137.0
click at [93, 147] on div "Dosyaları buraya sürükleyin, dosyaları seçmek için tıklayın veya Dosyalardan ya…" at bounding box center [113, 153] width 127 height 74
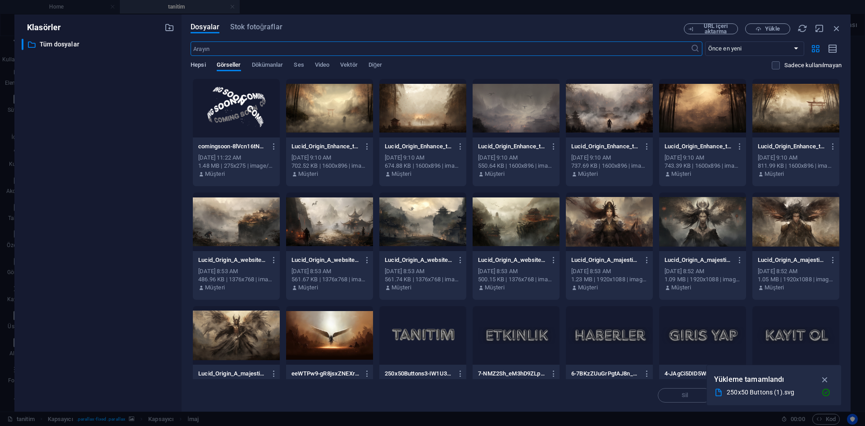
click at [195, 66] on span "Hepsi" at bounding box center [198, 65] width 15 height 13
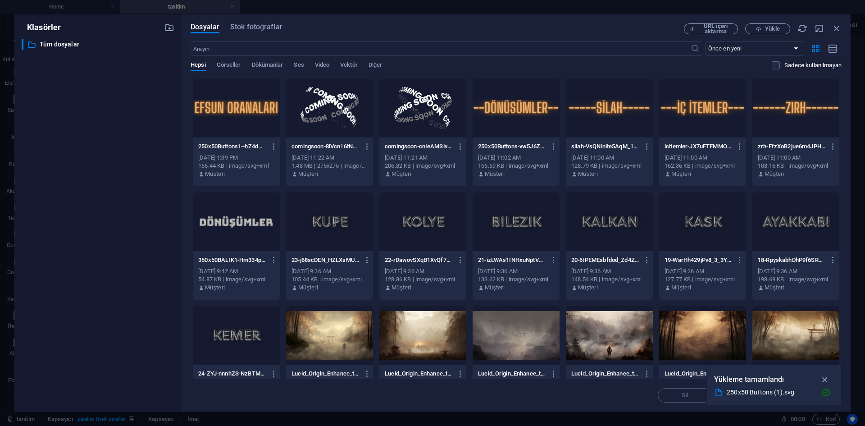
click at [767, 23] on div "Dosyalar Stok fotoğraflar URL içeri aktarma Yükle ​ Önce en yeni Önce en eski A…" at bounding box center [515, 212] width 669 height 397
click at [767, 26] on span "Yükle" at bounding box center [772, 28] width 14 height 5
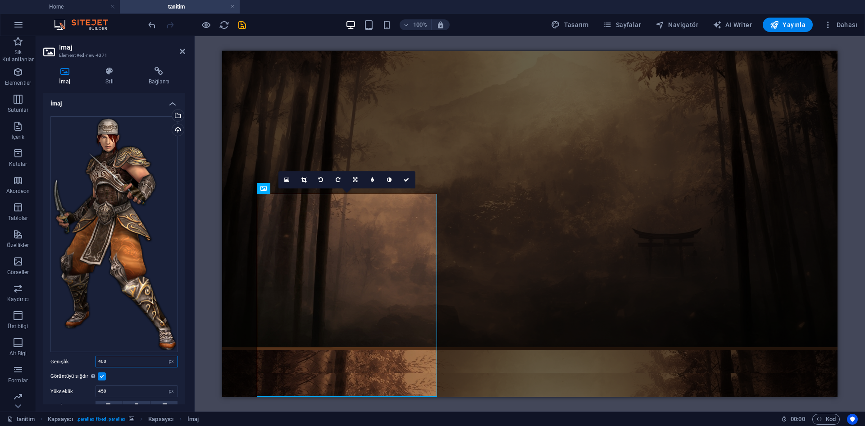
drag, startPoint x: 112, startPoint y: 358, endPoint x: 78, endPoint y: 358, distance: 33.3
click at [78, 358] on div "Genişlik 400 Varsayılan otomatik px rem % em vh vw" at bounding box center [113, 361] width 127 height 12
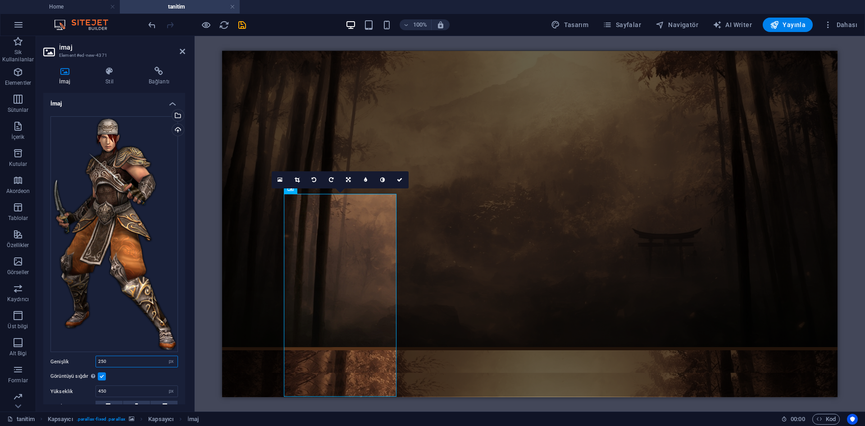
drag, startPoint x: 64, startPoint y: 355, endPoint x: 57, endPoint y: 354, distance: 7.7
click at [57, 355] on div "Genişlik 250 Varsayılan otomatik px rem % em vh vw" at bounding box center [113, 361] width 127 height 12
drag, startPoint x: 98, startPoint y: 360, endPoint x: 53, endPoint y: 361, distance: 45.1
click at [59, 361] on div "Genişlik 245 Varsayılan otomatik px rem % em vh vw" at bounding box center [113, 361] width 127 height 12
drag, startPoint x: 117, startPoint y: 357, endPoint x: 64, endPoint y: 350, distance: 52.7
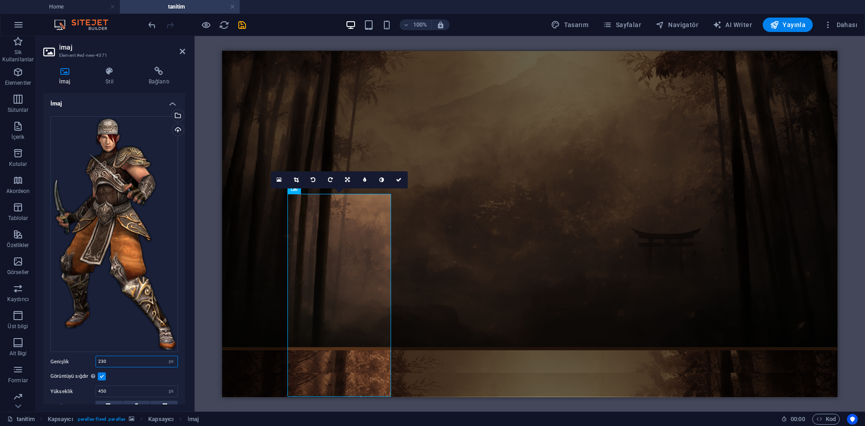
click at [64, 350] on div "Dosyaları buraya sürükleyin, dosyaları seçmek için tıklayın veya Dosyalardan ya…" at bounding box center [114, 308] width 142 height 399
drag, startPoint x: 109, startPoint y: 357, endPoint x: 61, endPoint y: 354, distance: 47.8
click at [61, 355] on div "Genişlik 220 Varsayılan otomatik px rem % em vh vw" at bounding box center [113, 361] width 127 height 12
type input "250"
drag, startPoint x: 83, startPoint y: 387, endPoint x: 75, endPoint y: 387, distance: 8.1
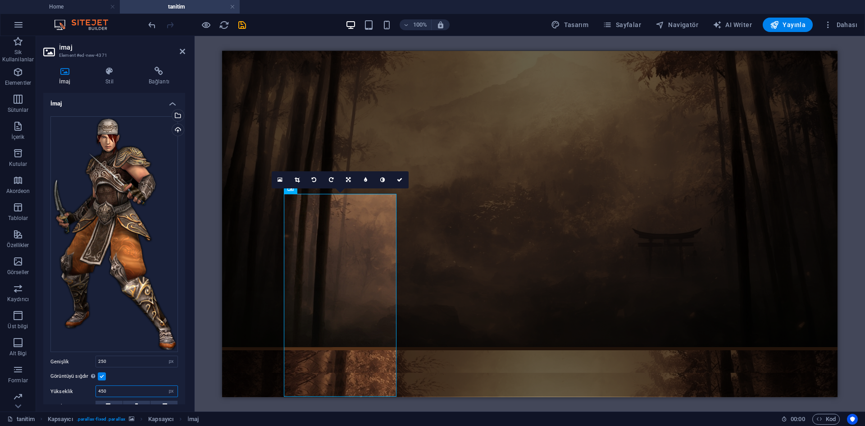
click at [75, 387] on div "Yükseklik 450 Varsayılan otomatik px" at bounding box center [113, 391] width 127 height 12
type input "485"
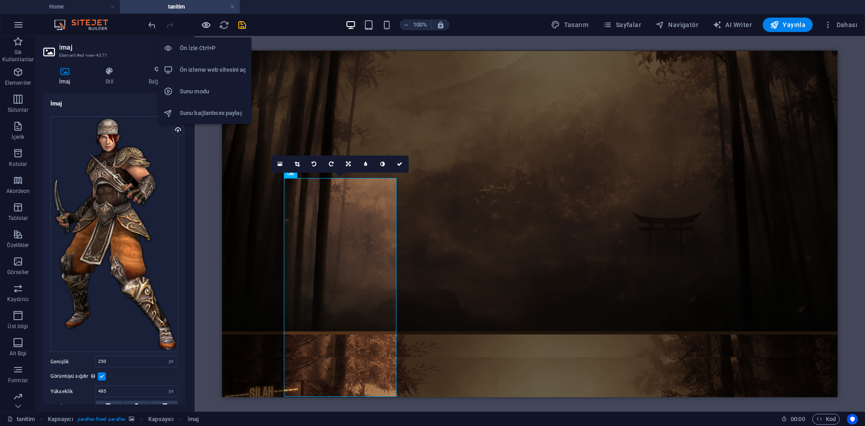
click at [204, 23] on icon "button" at bounding box center [206, 25] width 10 height 10
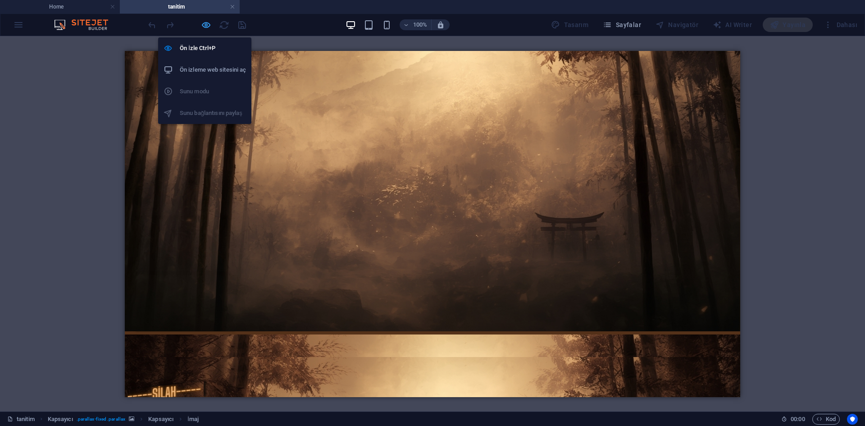
click at [205, 26] on icon "button" at bounding box center [206, 25] width 10 height 10
select select "px"
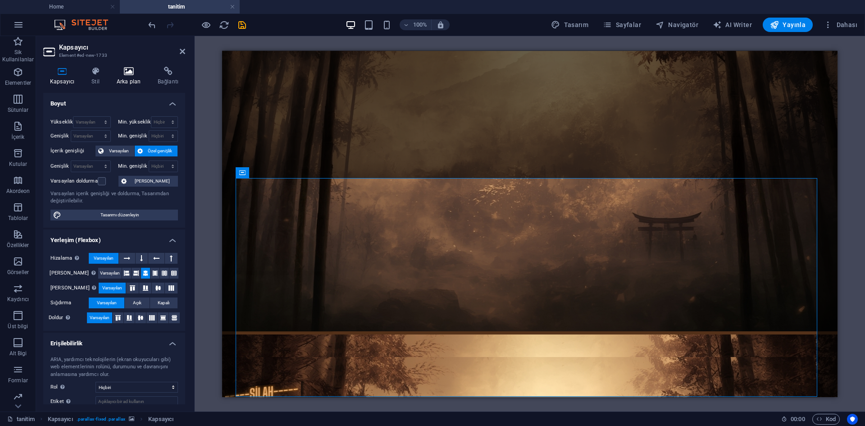
click at [135, 72] on icon at bounding box center [128, 71] width 37 height 9
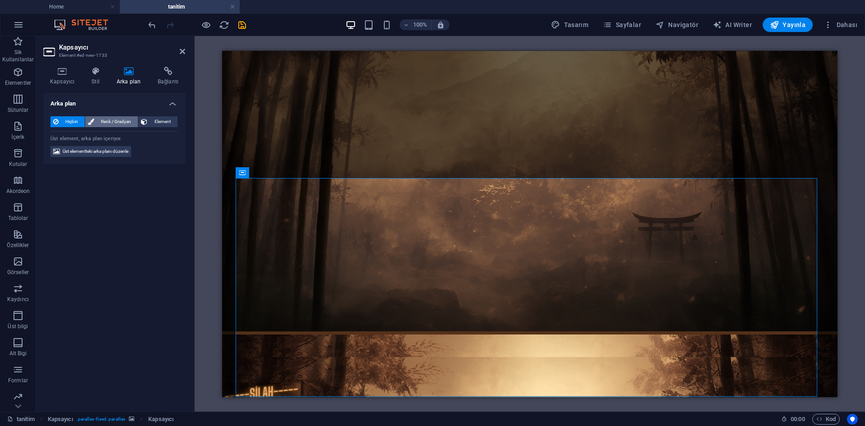
click at [130, 121] on span "Renk / Gradyan" at bounding box center [116, 121] width 39 height 11
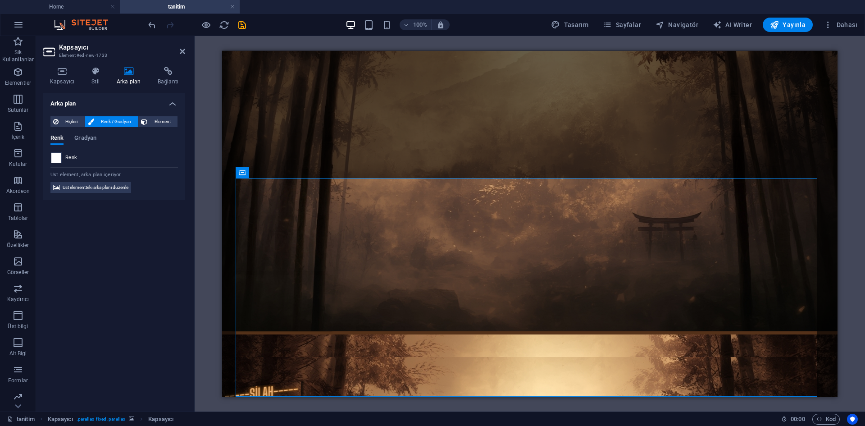
click at [56, 156] on span at bounding box center [56, 158] width 10 height 10
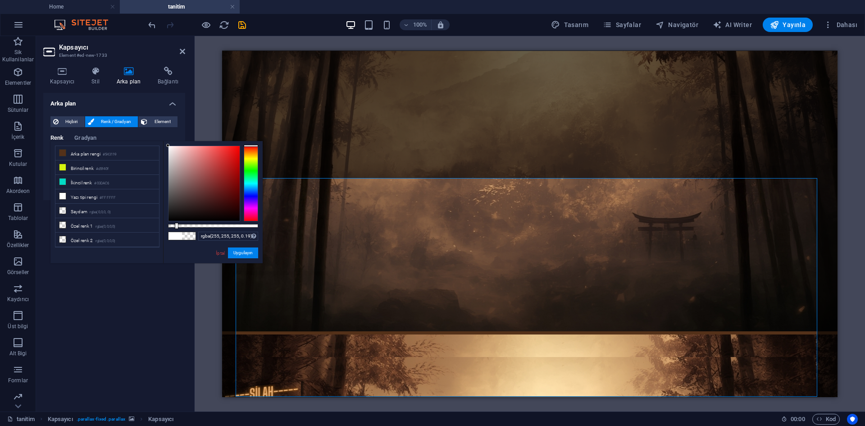
drag, startPoint x: 217, startPoint y: 227, endPoint x: 185, endPoint y: 228, distance: 31.6
click at [185, 227] on div at bounding box center [213, 226] width 90 height 4
drag, startPoint x: 177, startPoint y: 204, endPoint x: 180, endPoint y: 230, distance: 26.3
click at [181, 231] on div "rgba(0, 0, 0, 0.19) Desteklenen biçimler #0852ed rgb(8, 82, 237) rgba(8, 82, 23…" at bounding box center [213, 267] width 100 height 253
drag, startPoint x: 186, startPoint y: 225, endPoint x: 228, endPoint y: 231, distance: 42.8
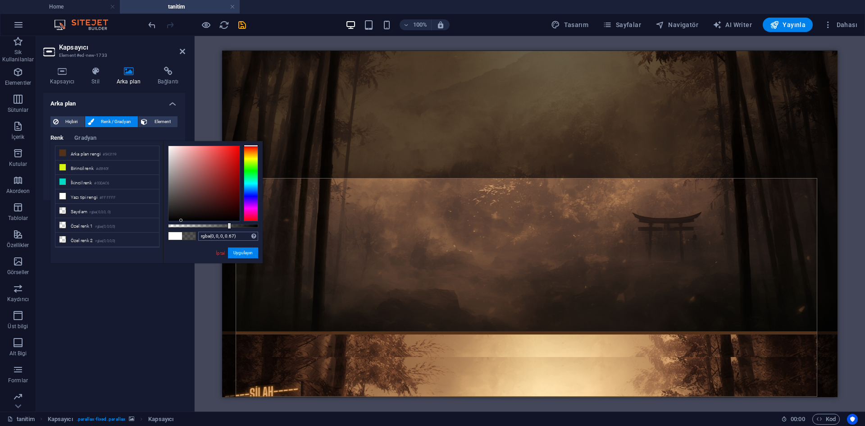
click at [228, 231] on div "rgba(0, 0, 0, 0.67) Desteklenen biçimler #0852ed rgb(8, 82, 237) rgba(8, 82, 23…" at bounding box center [213, 267] width 100 height 253
drag, startPoint x: 245, startPoint y: 249, endPoint x: 61, endPoint y: 21, distance: 292.4
click at [245, 249] on button "Uygulayın" at bounding box center [243, 252] width 30 height 11
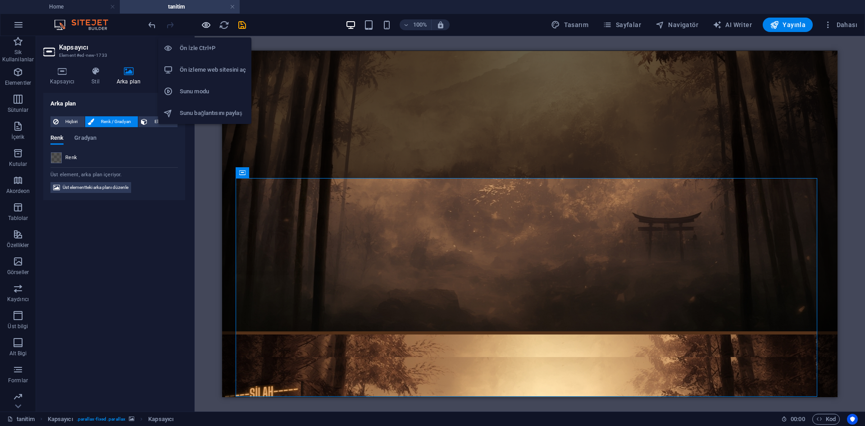
click at [206, 23] on icon "button" at bounding box center [206, 25] width 10 height 10
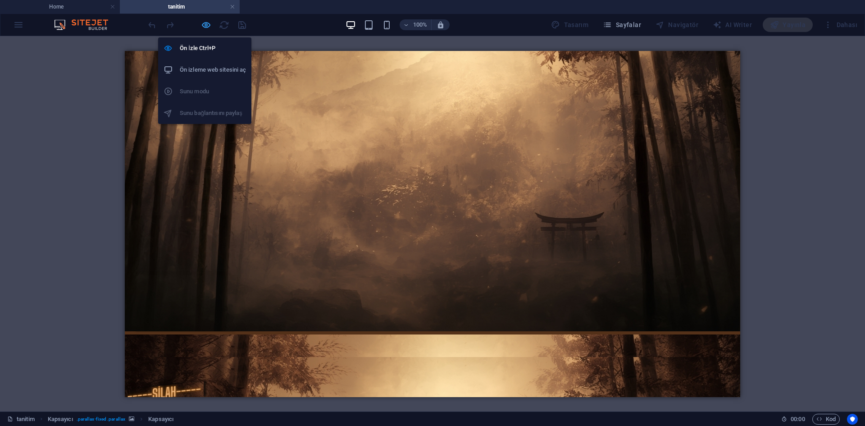
click at [203, 24] on icon "button" at bounding box center [206, 25] width 10 height 10
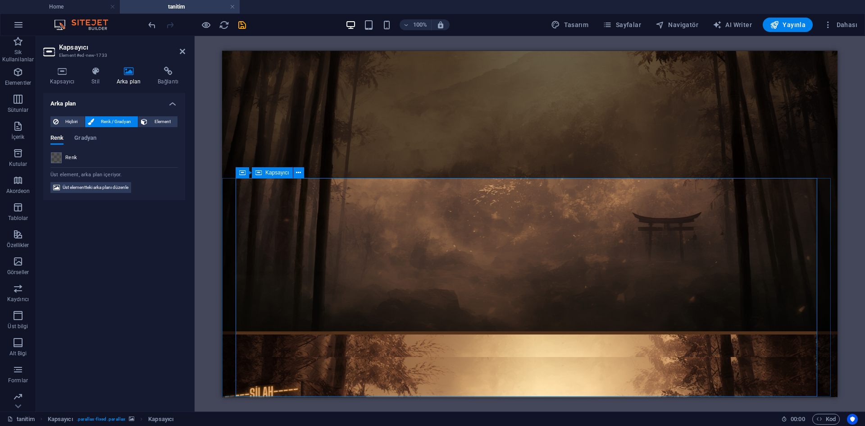
drag, startPoint x: 247, startPoint y: 208, endPoint x: 444, endPoint y: 252, distance: 201.3
click at [64, 156] on div "Renk" at bounding box center [114, 157] width 127 height 11
click at [53, 153] on span at bounding box center [56, 158] width 10 height 10
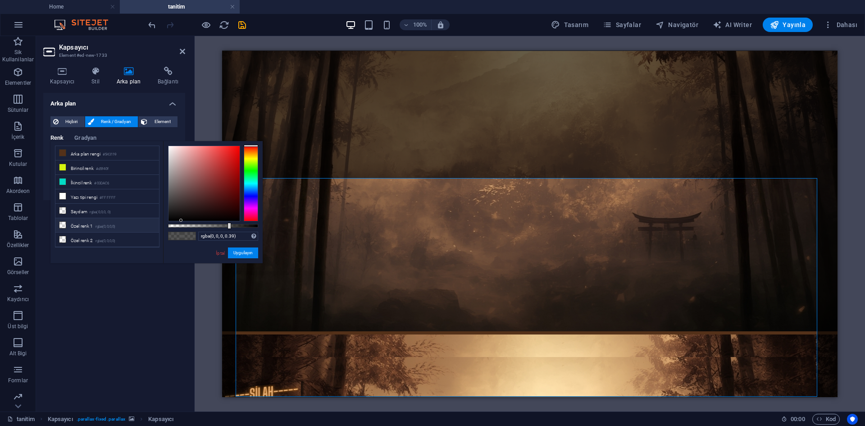
type input "rgba(0, 0, 0, 0)"
drag, startPoint x: 227, startPoint y: 224, endPoint x: 100, endPoint y: 226, distance: 127.5
click at [92, 224] on div "less Arka plan rengi #543119 Birincil renk #d5f40f İkincil renk #03DAC6 Yazı ti…" at bounding box center [156, 202] width 212 height 122
click at [238, 251] on button "Uygulayın" at bounding box center [243, 252] width 30 height 11
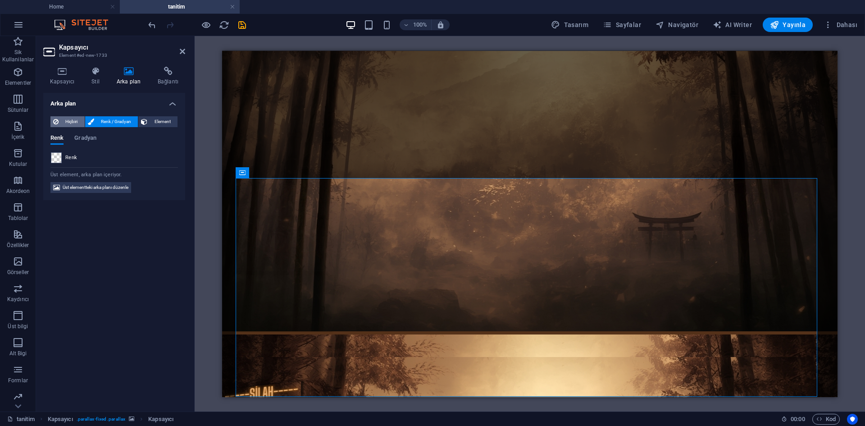
click at [59, 126] on button "Hiçbiri" at bounding box center [67, 121] width 34 height 11
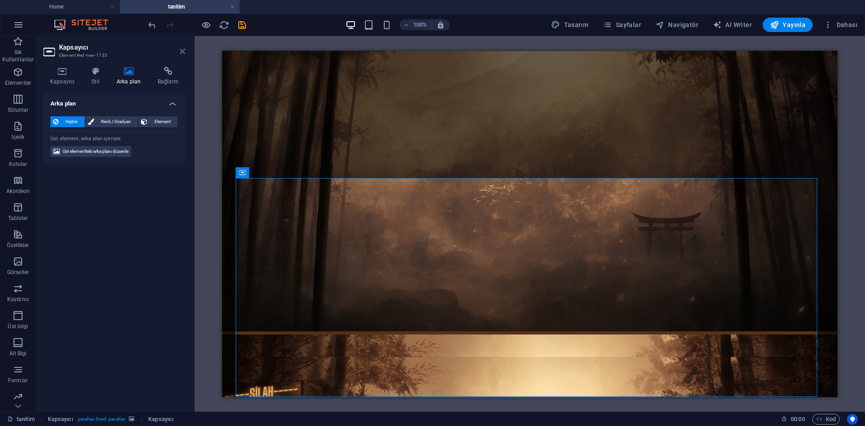
click at [183, 53] on icon at bounding box center [182, 51] width 5 height 7
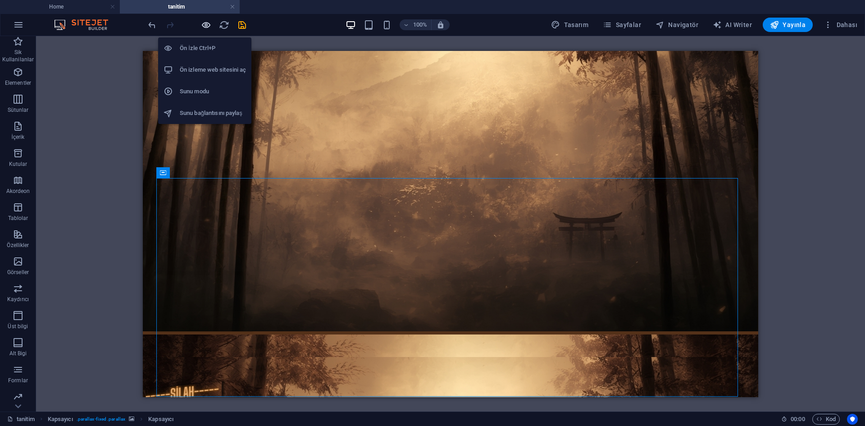
click at [201, 25] on icon "button" at bounding box center [206, 25] width 10 height 10
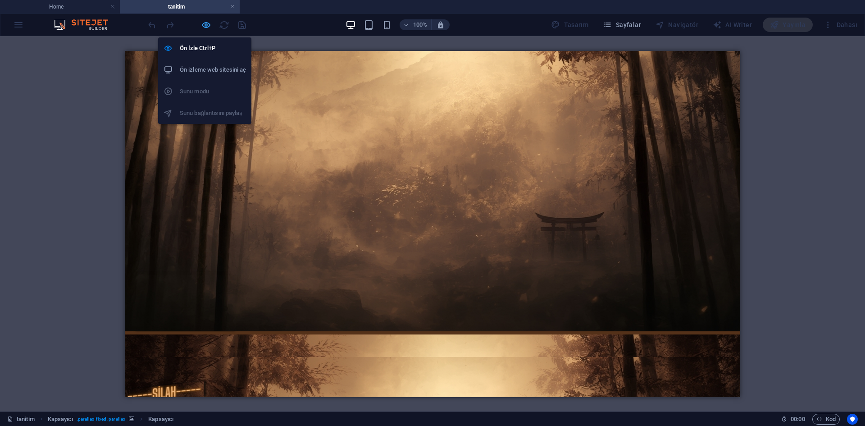
click at [210, 23] on icon "button" at bounding box center [206, 25] width 10 height 10
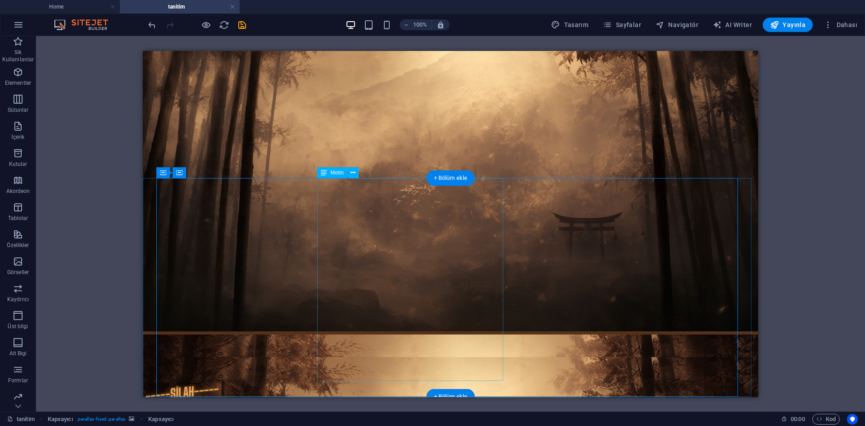
select select "%"
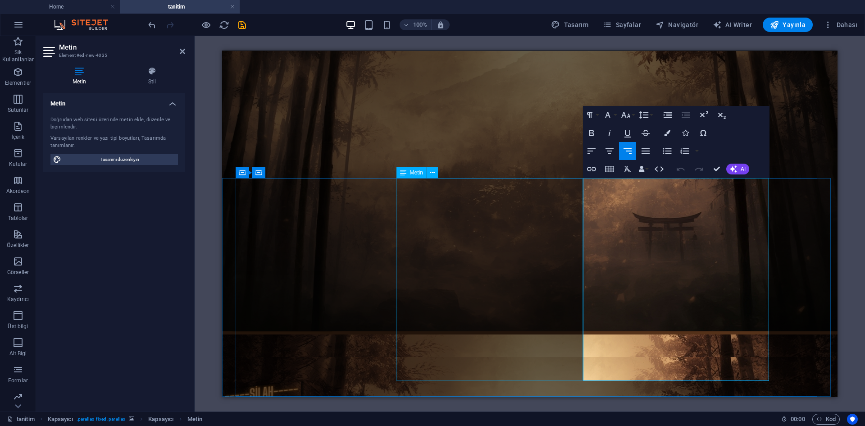
select select "%"
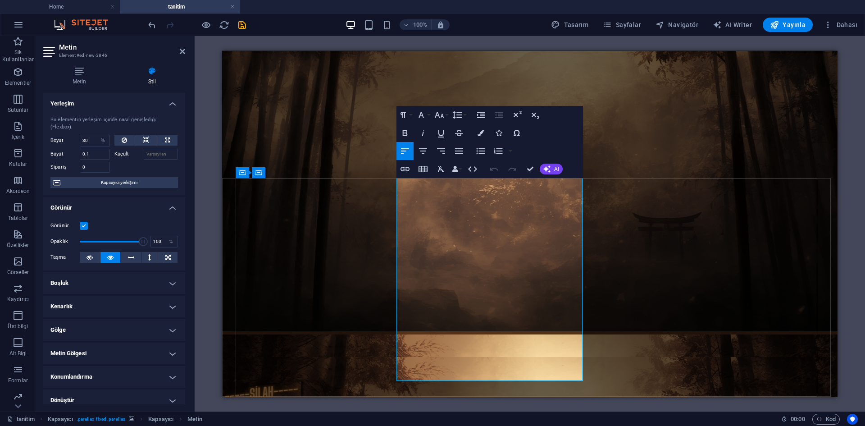
drag, startPoint x: 399, startPoint y: 188, endPoint x: 507, endPoint y: 367, distance: 209.2
drag, startPoint x: 403, startPoint y: 182, endPoint x: 460, endPoint y: 368, distance: 194.7
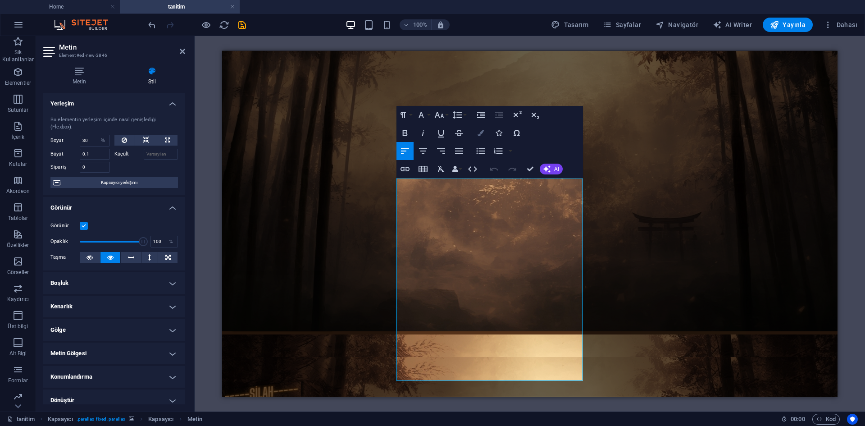
click at [479, 137] on button "Colors" at bounding box center [480, 133] width 17 height 18
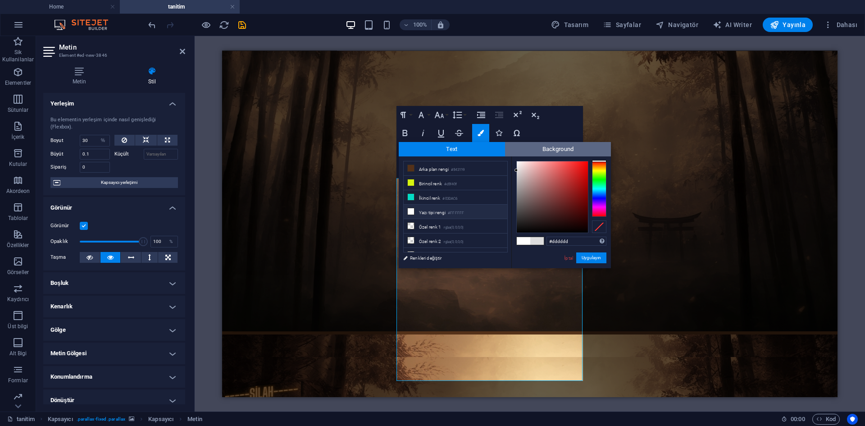
click at [554, 149] on span "Background" at bounding box center [558, 149] width 106 height 14
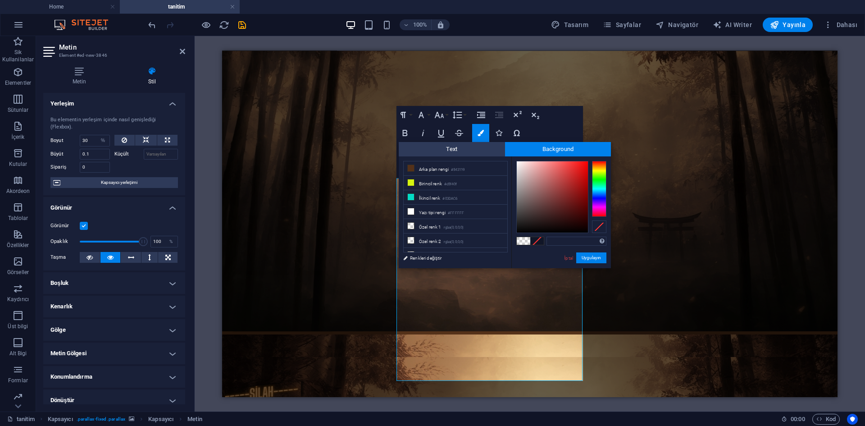
click at [540, 242] on span at bounding box center [537, 241] width 14 height 8
click at [524, 242] on span at bounding box center [524, 241] width 14 height 8
drag, startPoint x: 514, startPoint y: 162, endPoint x: 506, endPoint y: 150, distance: 14.2
click at [506, 150] on div "Text Background less Arka plan rengi #543119 Birincil renk #d5f40f İkincil renk" at bounding box center [505, 205] width 212 height 126
drag, startPoint x: 533, startPoint y: 172, endPoint x: 504, endPoint y: 150, distance: 36.0
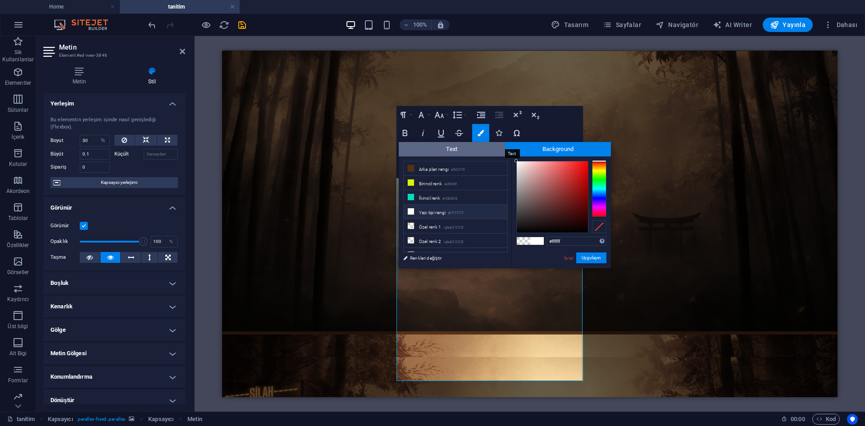
click at [499, 146] on div "Text Background less Arka plan rengi #543119 Birincil renk #d5f40f İkincil renk" at bounding box center [505, 205] width 212 height 126
type input "#000000"
click at [585, 258] on button "Uygulayın" at bounding box center [591, 257] width 30 height 11
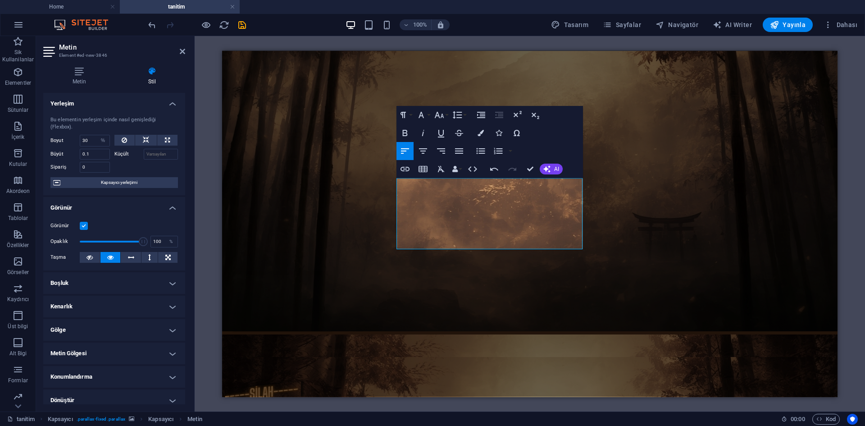
click at [524, 261] on div "Mevcut içeriği değiştirmek için buraya sürükleyin. Yeni bir element oluşturmak …" at bounding box center [529, 224] width 615 height 346
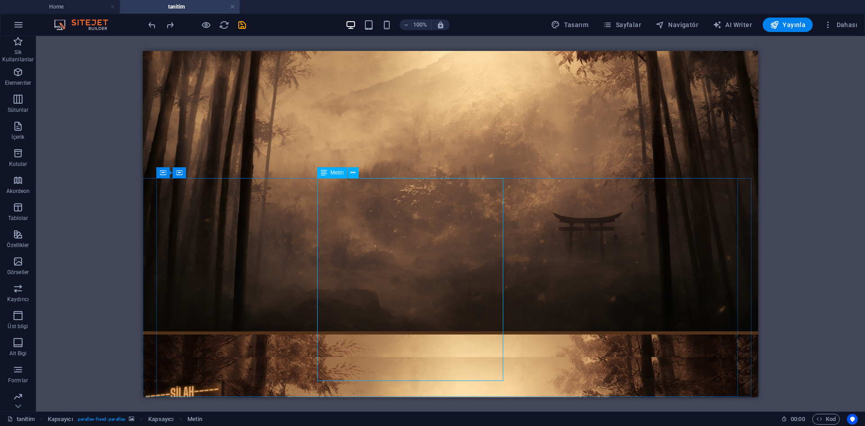
click at [340, 175] on span "Metin" at bounding box center [337, 172] width 13 height 5
select select "%"
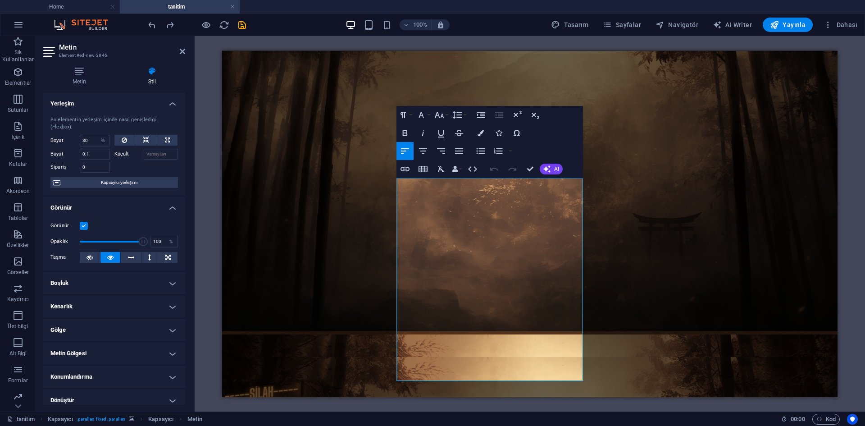
scroll to position [77, 0]
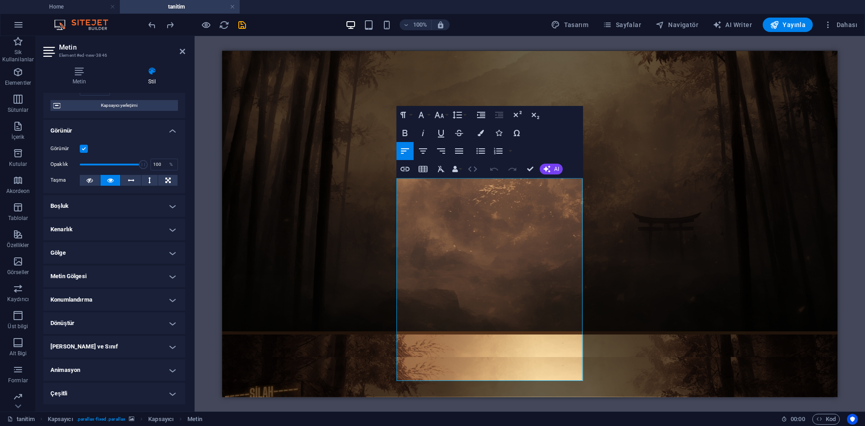
click at [475, 168] on icon "button" at bounding box center [472, 168] width 9 height 5
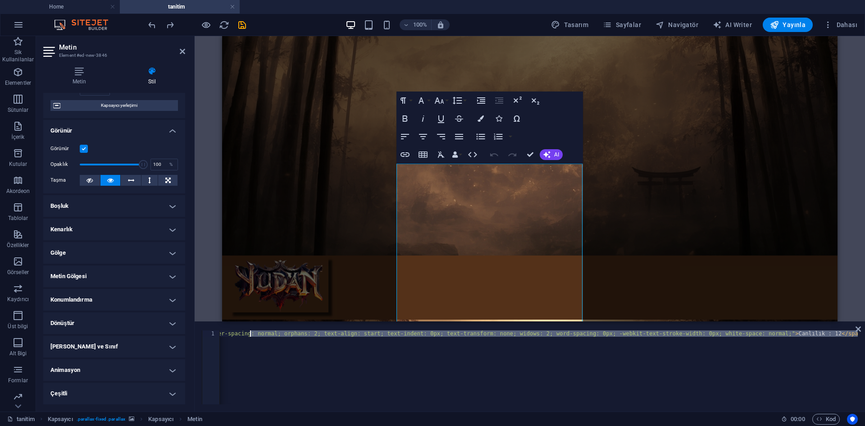
drag, startPoint x: 250, startPoint y: 340, endPoint x: 308, endPoint y: 336, distance: 57.8
click at [371, 339] on div "< p > < span class = "list-group-item" style = "padding: 7.5px 15px; margin: 0p…" at bounding box center [539, 367] width 638 height 74
drag, startPoint x: 550, startPoint y: 335, endPoint x: 864, endPoint y: 329, distance: 314.4
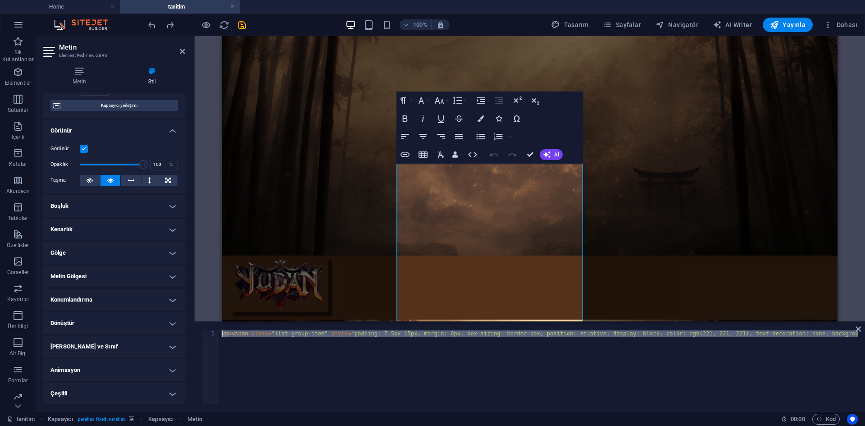
click at [864, 329] on div "1 < p > < span class = "list-group-item" style = "padding: 7.5px 15px; margin: …" at bounding box center [530, 367] width 670 height 88
click at [804, 336] on div "< p > < span class = "list-group-item" style = "padding: 7.5px 15px; margin: 0p…" at bounding box center [539, 367] width 638 height 74
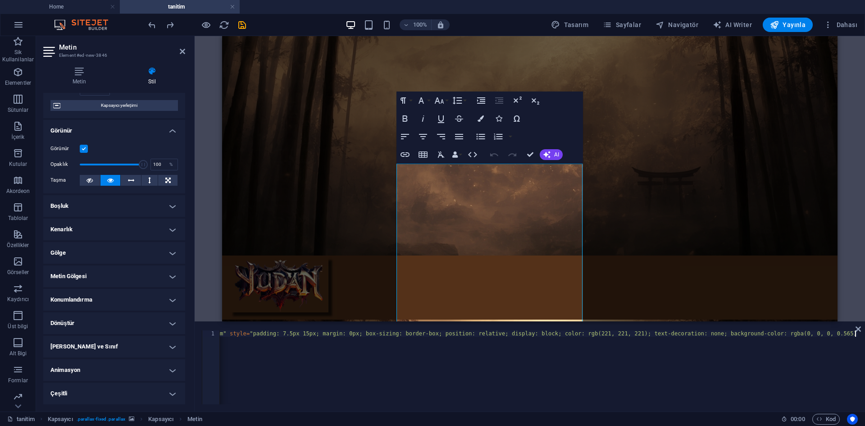
scroll to position [0, 110]
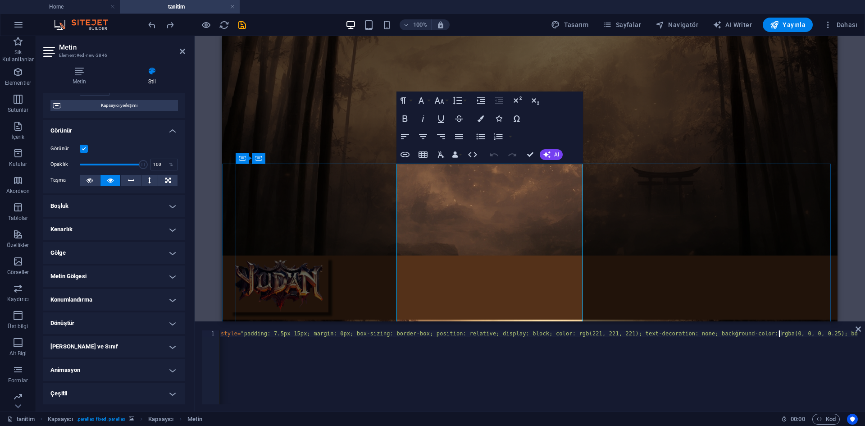
type textarea "<p><span class="list-group-item" style="padding: 7.5px 15px; margin: 0px; box-s…"
click at [476, 157] on icon "button" at bounding box center [472, 154] width 11 height 11
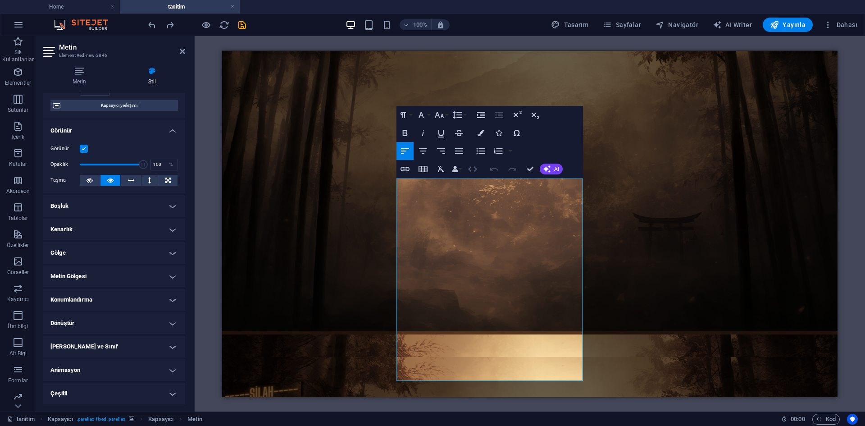
drag, startPoint x: 470, startPoint y: 168, endPoint x: 286, endPoint y: 264, distance: 207.3
click at [470, 168] on icon "button" at bounding box center [472, 168] width 11 height 11
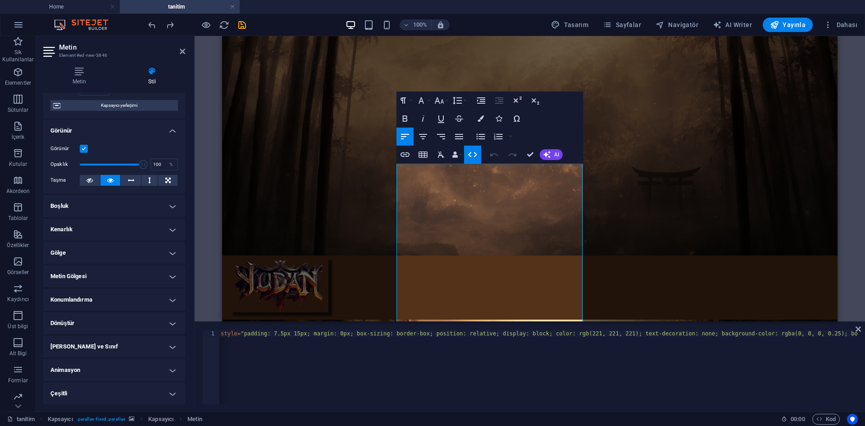
type textarea "<p><span class="list-group-item" style="padding: 7.5px 15px; margin: 0px; box-s…"
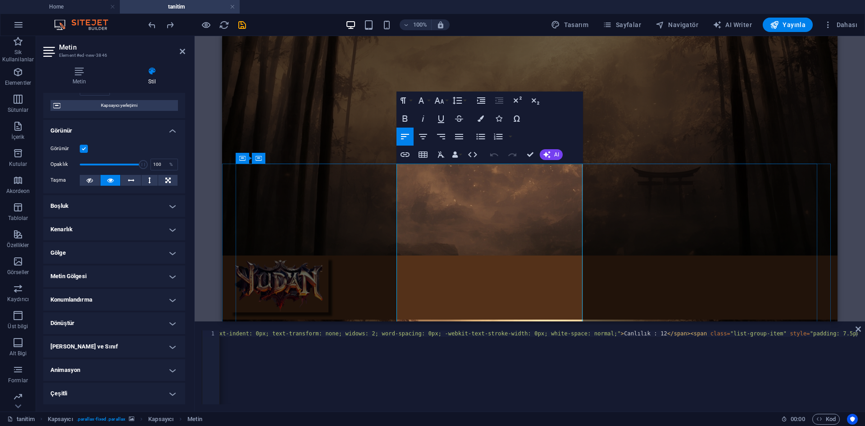
type textarea "<p><span class="list-group-item" style="padding: 7.5px 15px; margin: 0px; box-s…"
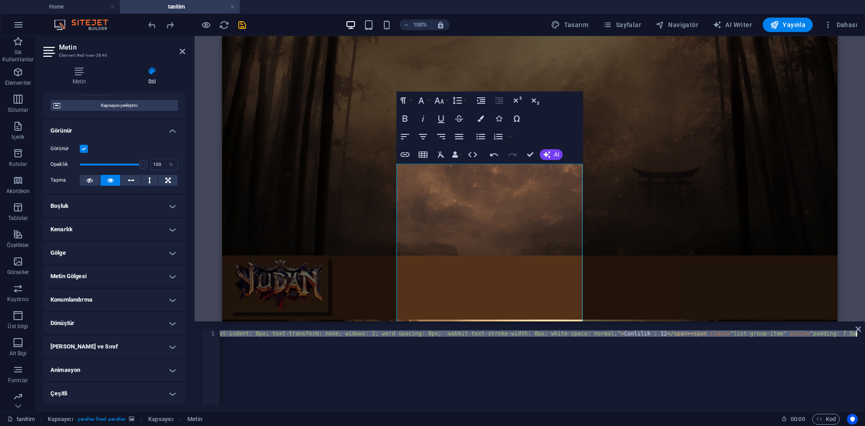
scroll to position [0, 20614]
drag, startPoint x: 331, startPoint y: 334, endPoint x: 803, endPoint y: 351, distance: 471.8
click at [797, 351] on div "< p > < span class = "list-group-item" style = "padding: 7.5px 15px; margin: 0p…" at bounding box center [539, 367] width 638 height 74
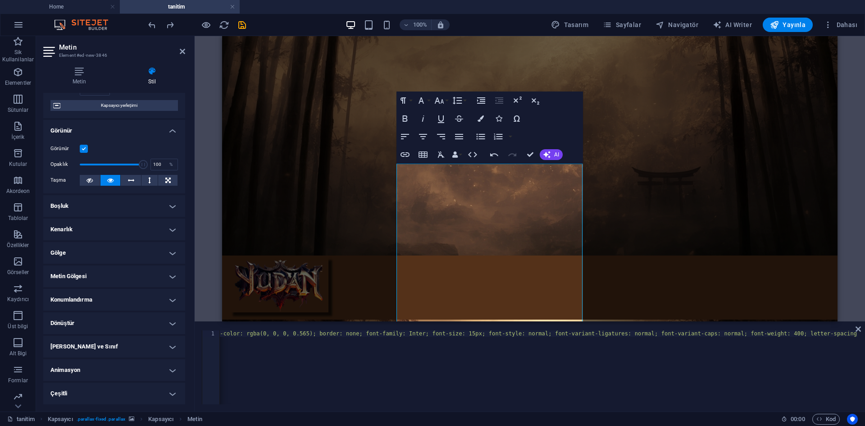
scroll to position [0, 19804]
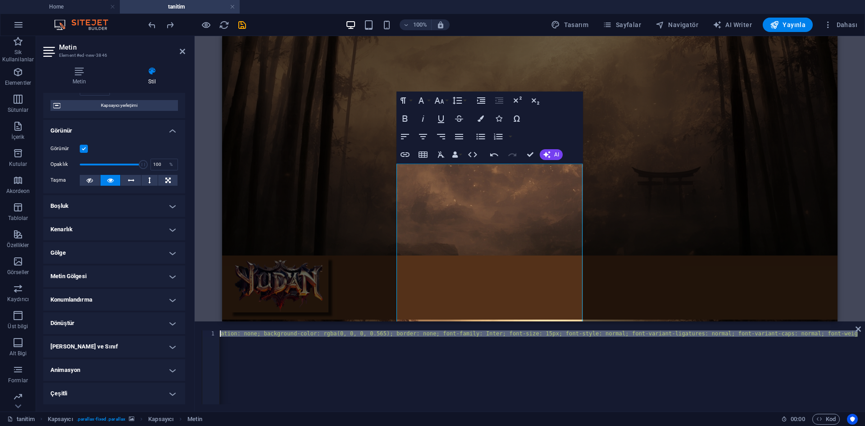
drag, startPoint x: 525, startPoint y: 336, endPoint x: 223, endPoint y: 335, distance: 302.2
click at [211, 335] on div "1 < p > < span class = "list-group-item" style = "padding: 7.5px 15px; margin: …" at bounding box center [530, 367] width 656 height 74
drag, startPoint x: 315, startPoint y: 332, endPoint x: 330, endPoint y: 332, distance: 14.4
click at [316, 332] on div "< p > < span class = "list-group-item" style = "padding: 7.5px 15px; margin: 0p…" at bounding box center [539, 367] width 638 height 74
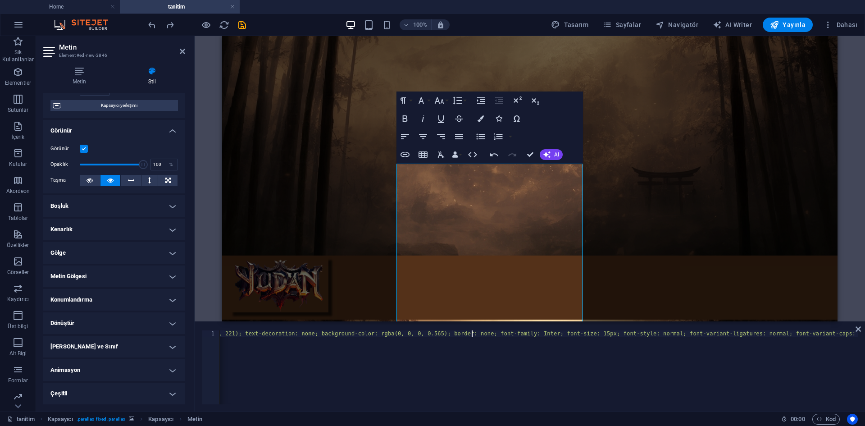
type textarea "5"
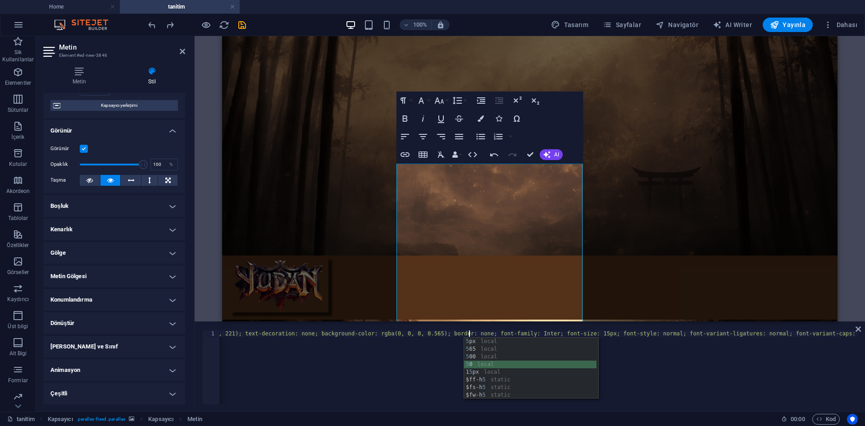
click at [476, 363] on div "5 px local 5 65 local 5 00 local 5 0 local 1 5 px local $ff-h 5 static $fs-h 5 …" at bounding box center [531, 375] width 134 height 77
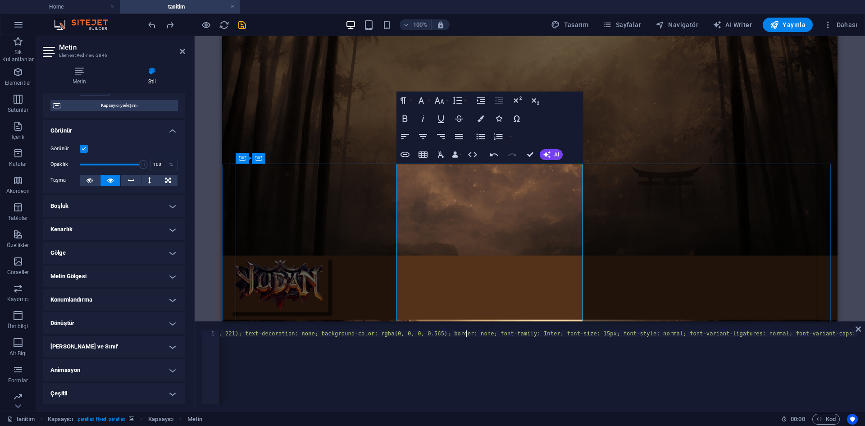
type textarea "<p><span class="list-group-item" style="padding: 7.5px 15px; margin: 0px; box-s…"
drag, startPoint x: 418, startPoint y: 333, endPoint x: 254, endPoint y: 336, distance: 164.9
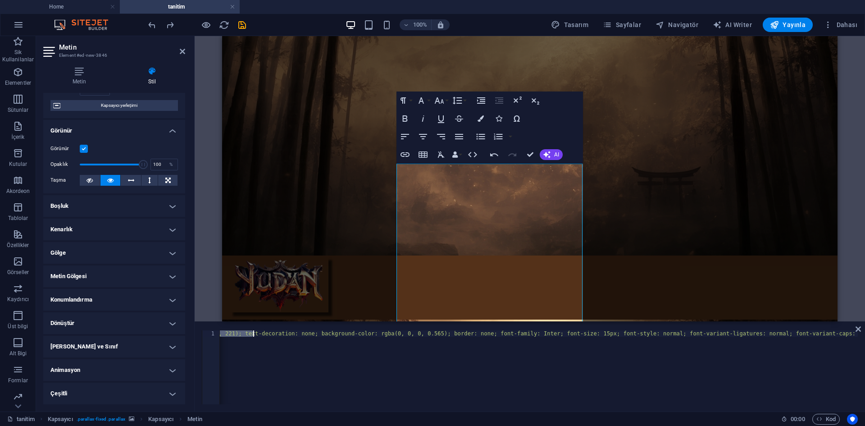
drag, startPoint x: 227, startPoint y: 336, endPoint x: 175, endPoint y: 336, distance: 51.8
click at [175, 336] on div "Metin Element #ed-new-3846 Metin Stil Metin Doğrudan web sitesi üzerinde [PERSO…" at bounding box center [450, 223] width 829 height 375
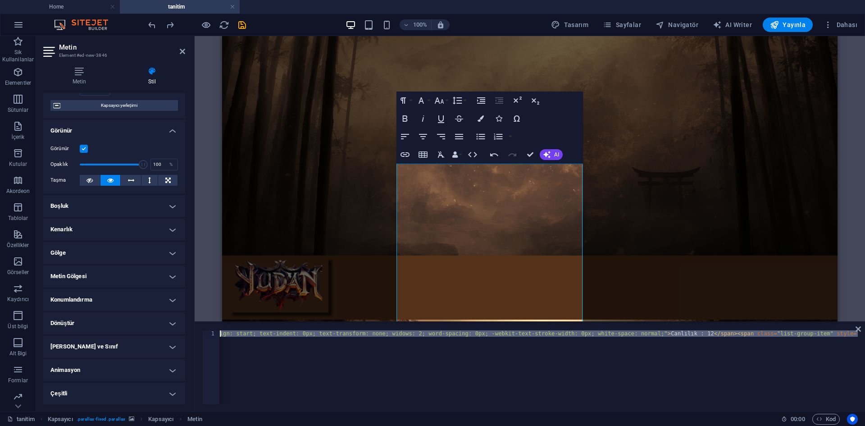
drag, startPoint x: 255, startPoint y: 337, endPoint x: 176, endPoint y: 336, distance: 79.7
click at [176, 336] on div "Metin Element #ed-new-3846 Metin Stil Metin Doğrudan web sitesi üzerinde [PERSO…" at bounding box center [450, 223] width 829 height 375
click at [379, 337] on div "< p > < span class = "list-group-item" style = "padding: 7.5px 15px; margin: 0p…" at bounding box center [539, 367] width 638 height 74
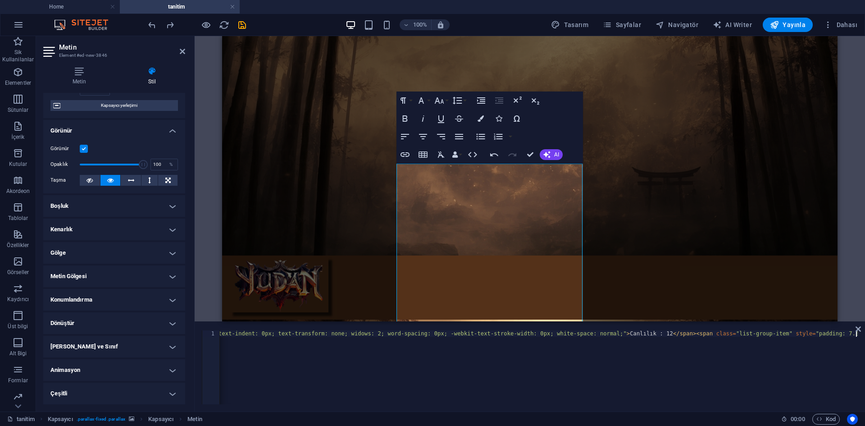
scroll to position [0, 19482]
click at [819, 420] on icon "button" at bounding box center [819, 419] width 6 height 6
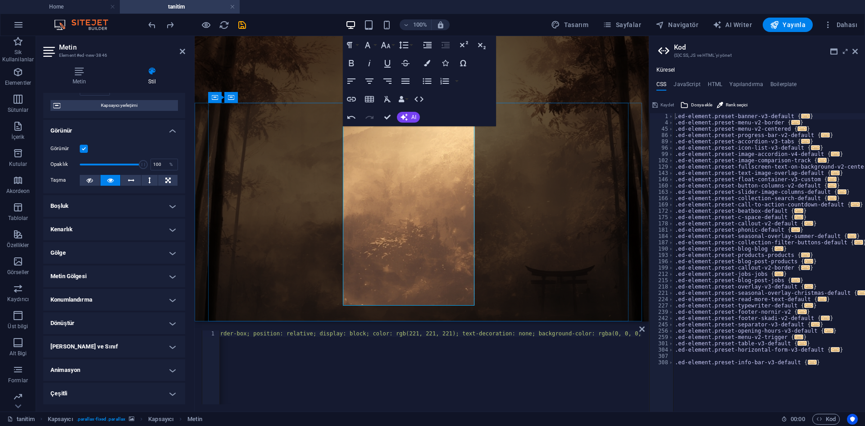
scroll to position [223, 0]
click at [405, 156] on figure at bounding box center [422, 210] width 454 height 349
click at [595, 184] on div "Home About Service Contact Sizin için en iyi hizmeti sunmak amacıyla çalışıyoru…" at bounding box center [422, 391] width 454 height 1157
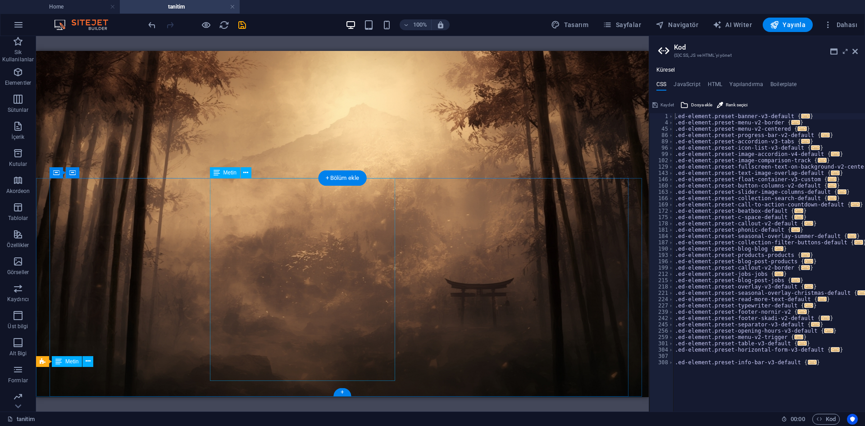
scroll to position [122, 0]
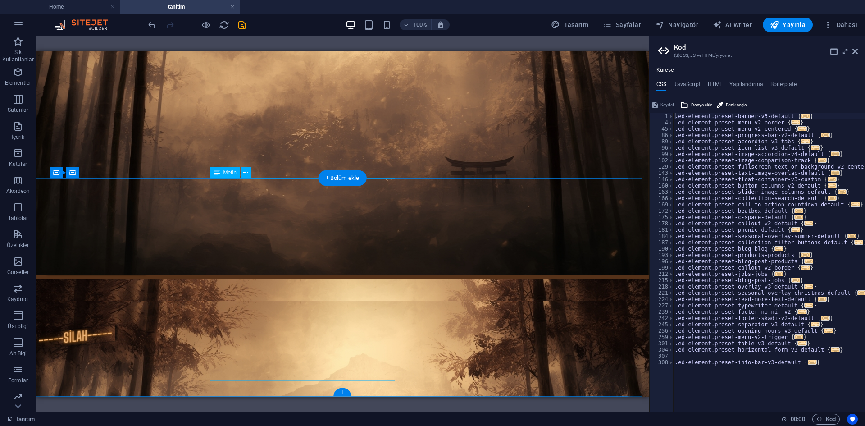
select select "%"
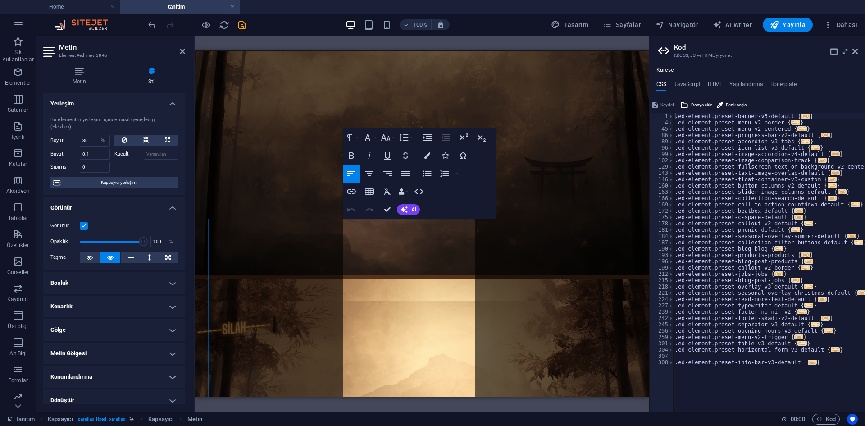
scroll to position [162, 0]
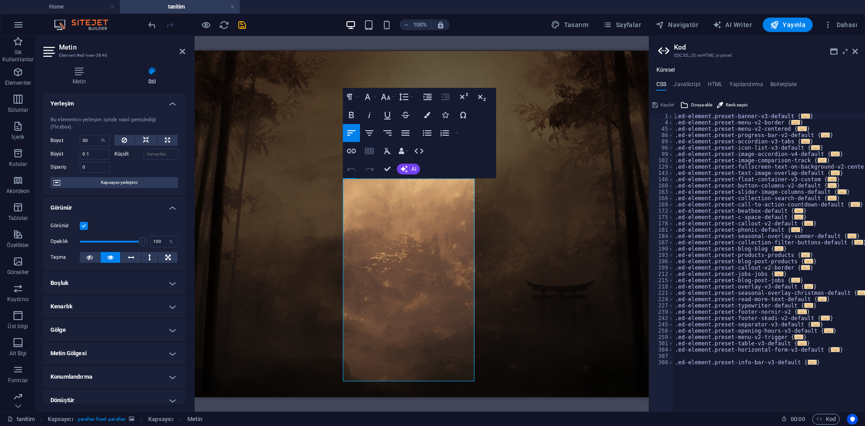
click at [369, 152] on icon "button" at bounding box center [369, 151] width 9 height 6
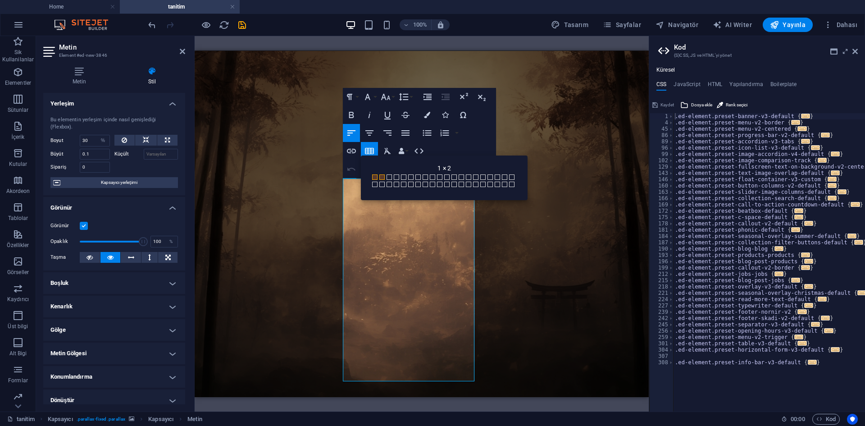
click at [381, 177] on span at bounding box center [381, 176] width 5 height 5
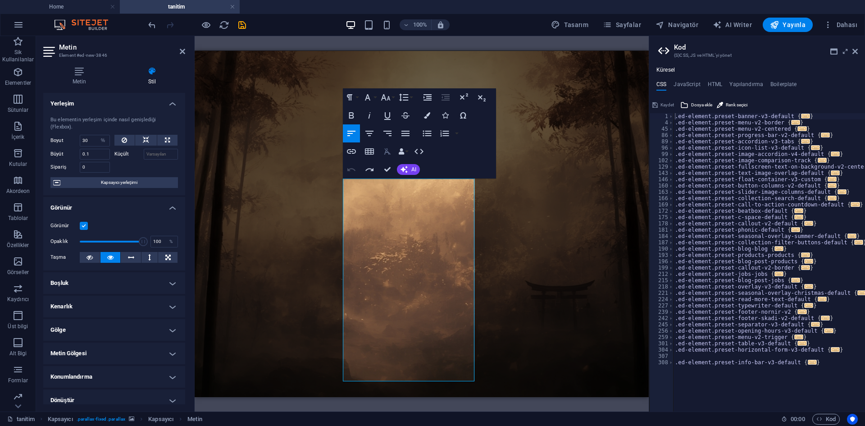
click at [384, 150] on icon "button" at bounding box center [387, 151] width 11 height 11
click at [386, 151] on icon "button" at bounding box center [387, 151] width 7 height 6
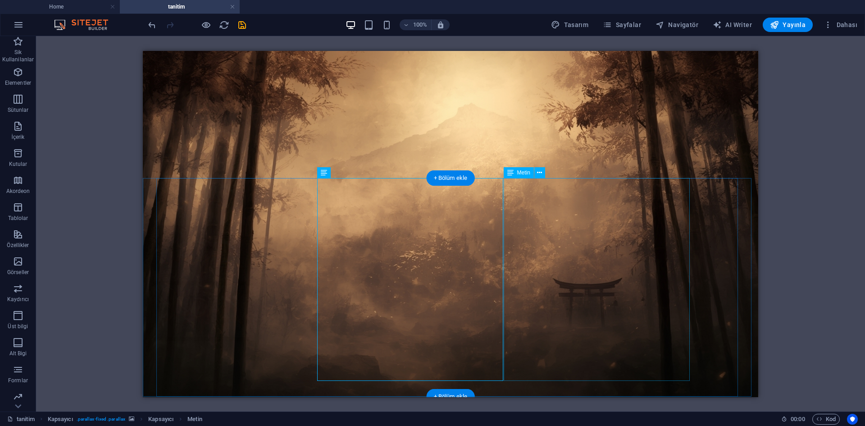
scroll to position [66, 0]
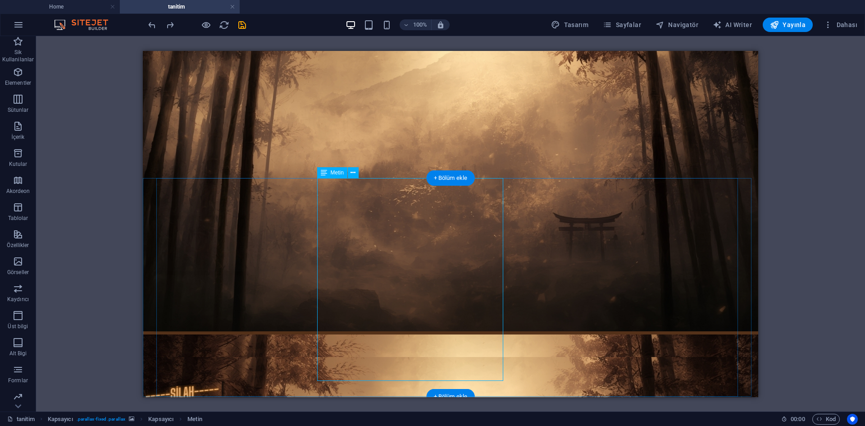
select select "%"
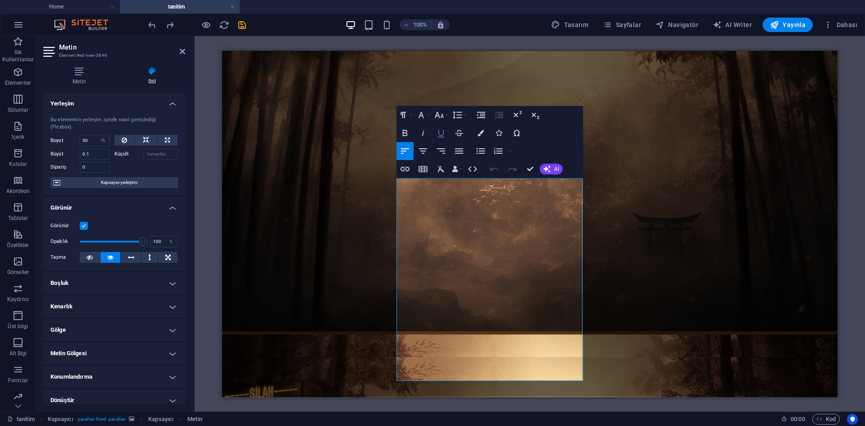
click at [438, 132] on icon "button" at bounding box center [440, 132] width 11 height 11
click at [477, 135] on icon "button" at bounding box center [480, 133] width 6 height 6
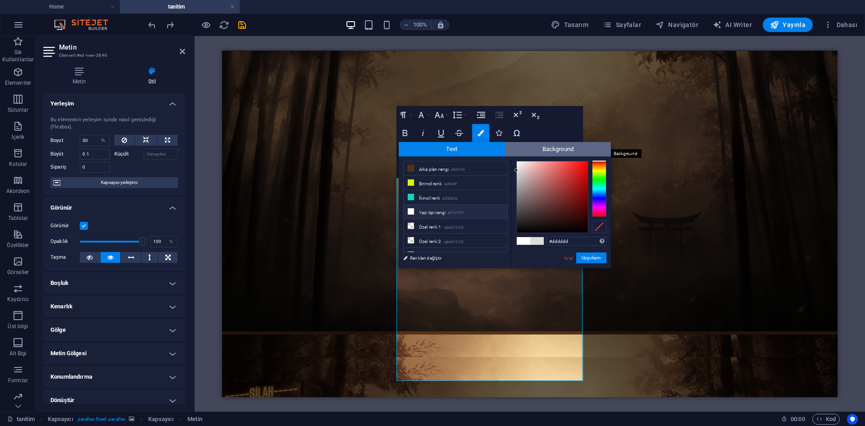
click at [534, 153] on span "Background" at bounding box center [558, 149] width 106 height 14
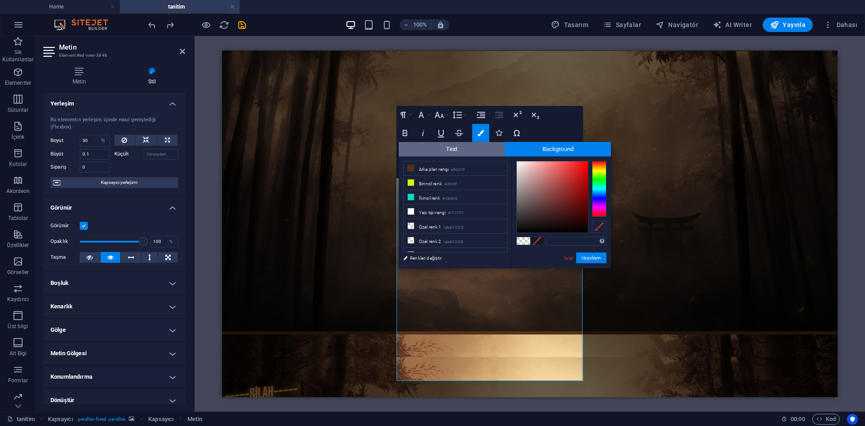
click at [484, 155] on span "Text" at bounding box center [452, 149] width 106 height 14
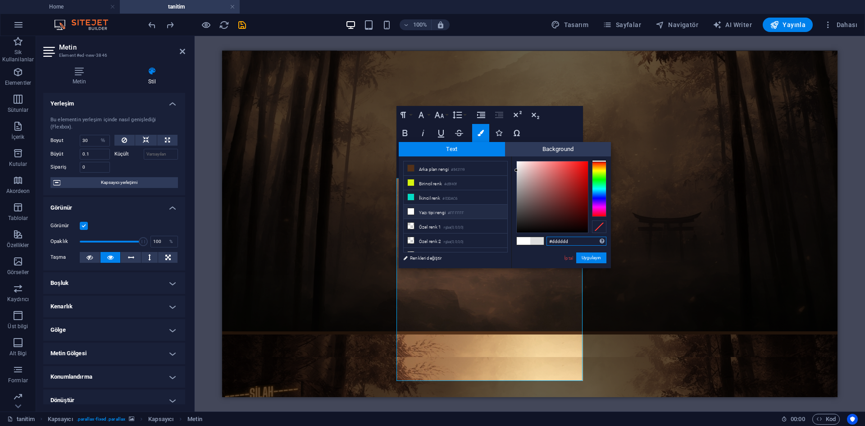
click at [570, 241] on input "#dddddd" at bounding box center [576, 240] width 60 height 9
type input "#d4cdcd"
click at [518, 173] on div at bounding box center [552, 196] width 71 height 71
click at [586, 259] on button "Uygulayın" at bounding box center [591, 257] width 30 height 11
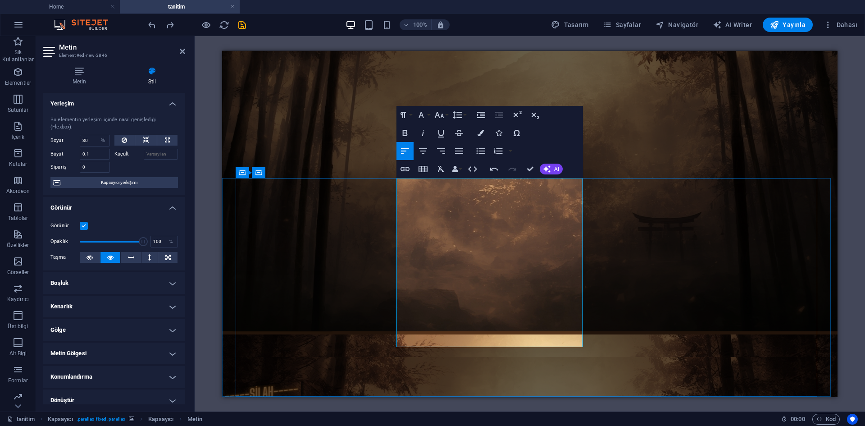
drag, startPoint x: 431, startPoint y: 337, endPoint x: 448, endPoint y: 347, distance: 19.0
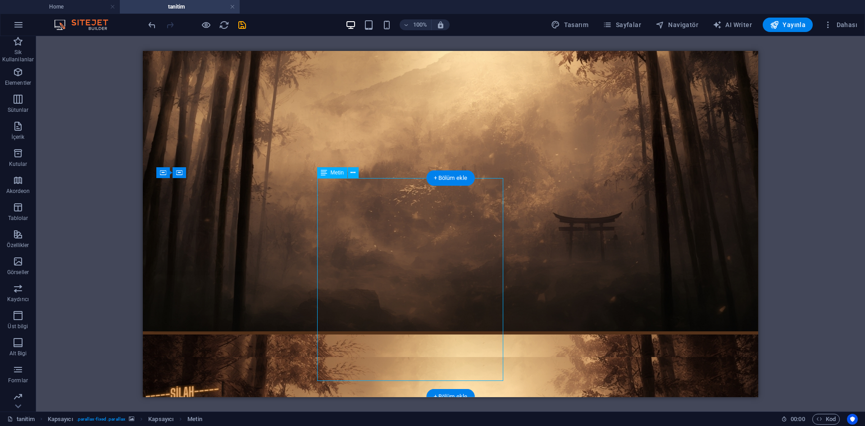
select select "%"
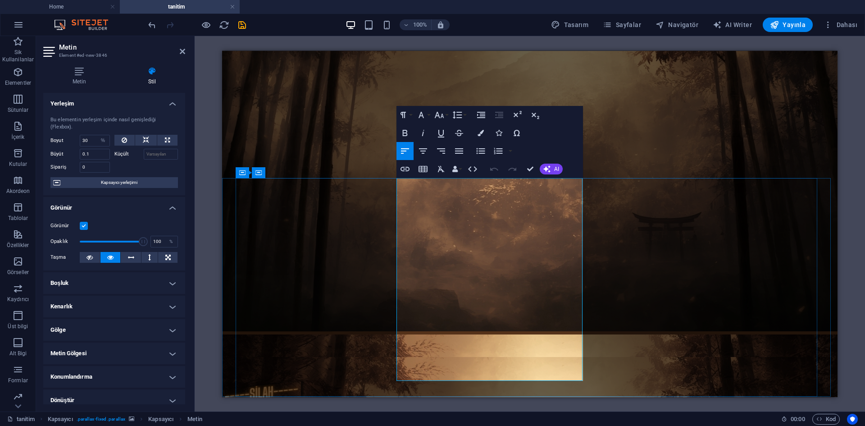
click at [481, 134] on icon "button" at bounding box center [480, 133] width 6 height 6
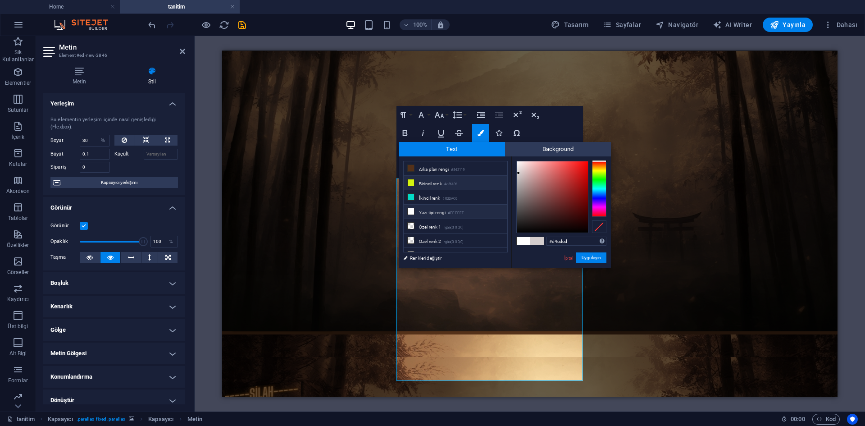
click at [440, 176] on li "Birincil renk #d5f40f" at bounding box center [456, 183] width 104 height 14
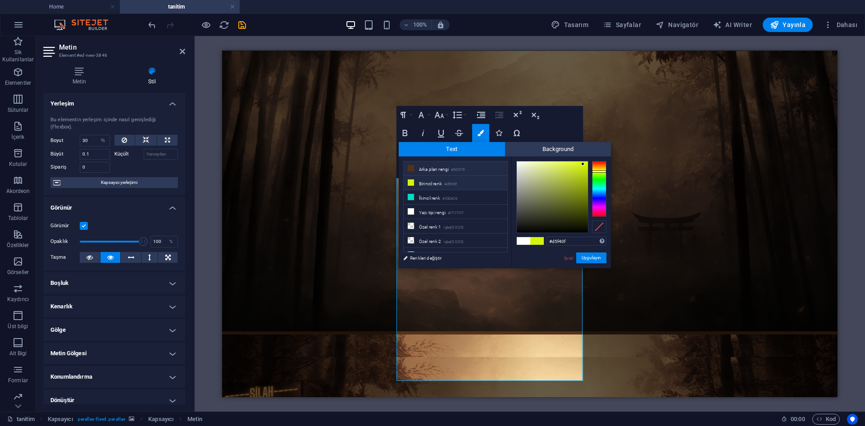
click at [442, 168] on li "Arka plan rengi #543119" at bounding box center [456, 168] width 104 height 14
type input "#543119"
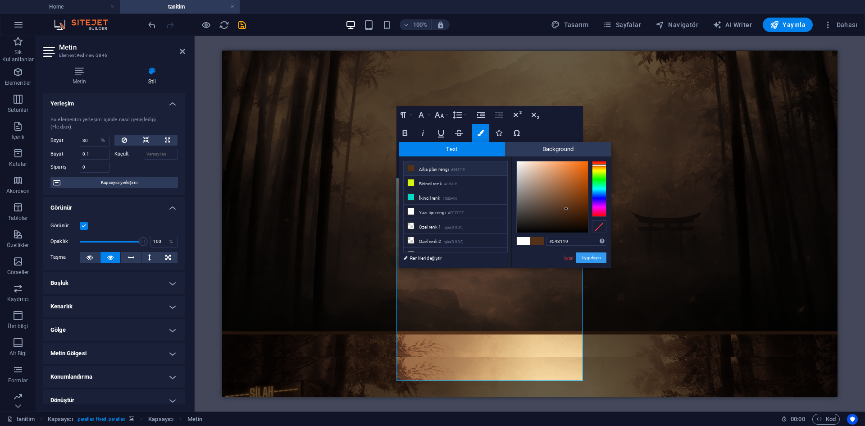
click at [592, 259] on button "Uygulayın" at bounding box center [591, 257] width 30 height 11
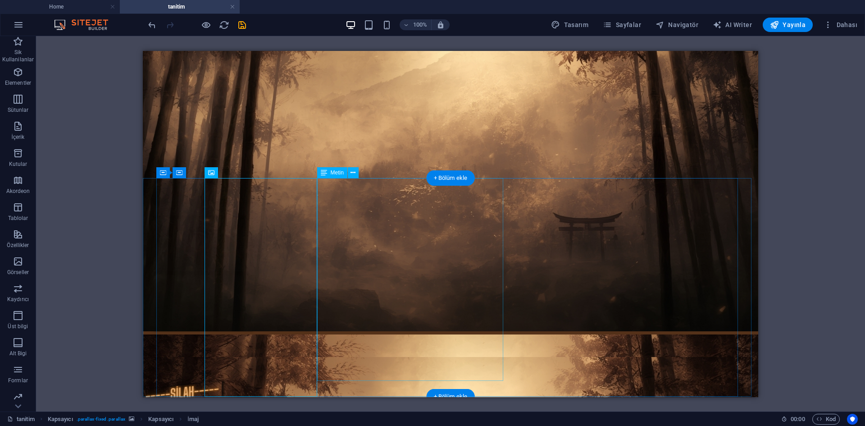
select select "%"
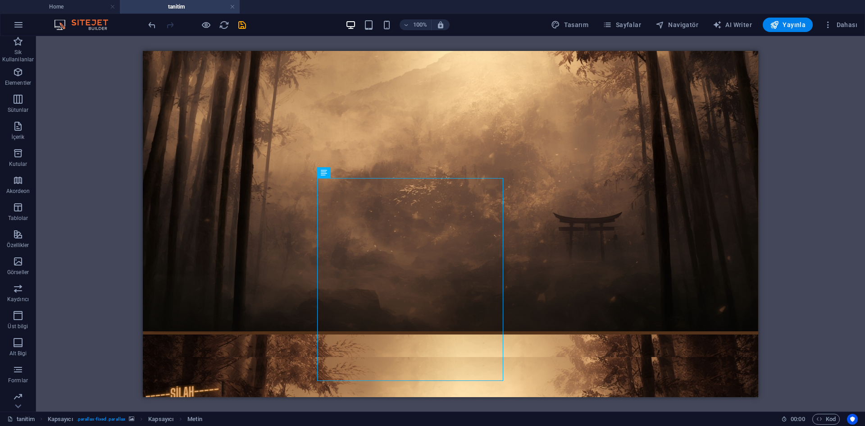
click at [771, 246] on div "Mevcut içeriği değiştirmek için buraya sürükleyin. Yeni bir element oluşturmak …" at bounding box center [450, 223] width 829 height 375
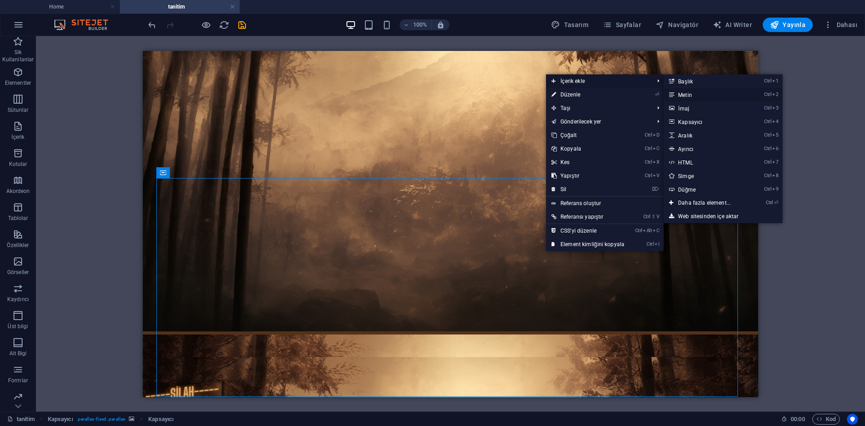
click at [694, 89] on link "Ctrl 2 Metin" at bounding box center [705, 95] width 85 height 14
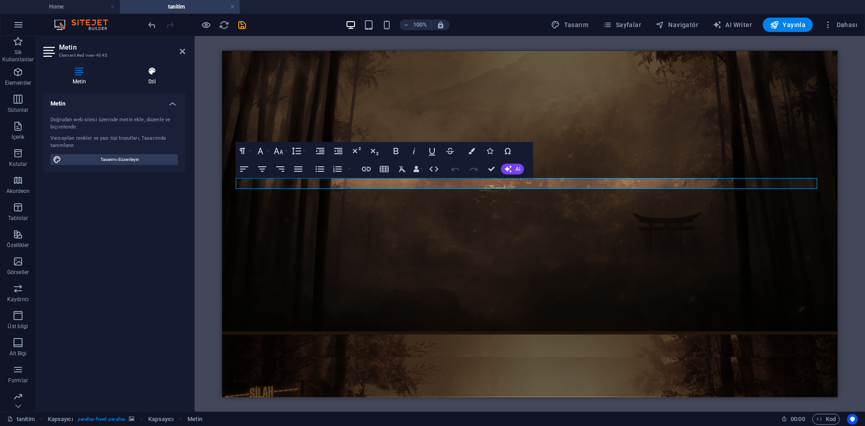
click at [148, 73] on icon at bounding box center [152, 71] width 66 height 9
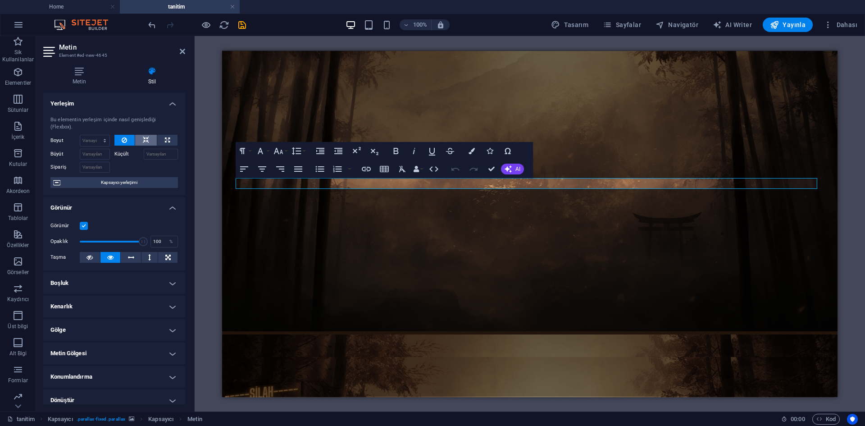
click at [143, 143] on icon at bounding box center [146, 140] width 6 height 11
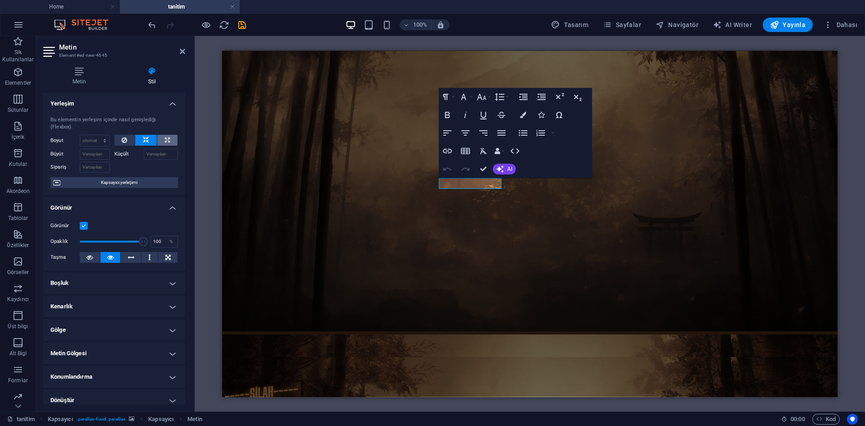
click at [165, 142] on icon at bounding box center [167, 140] width 5 height 11
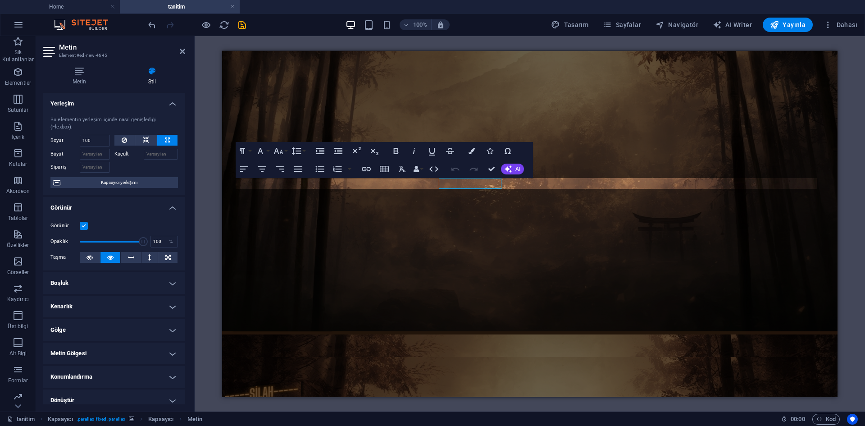
type input "100"
select select "%"
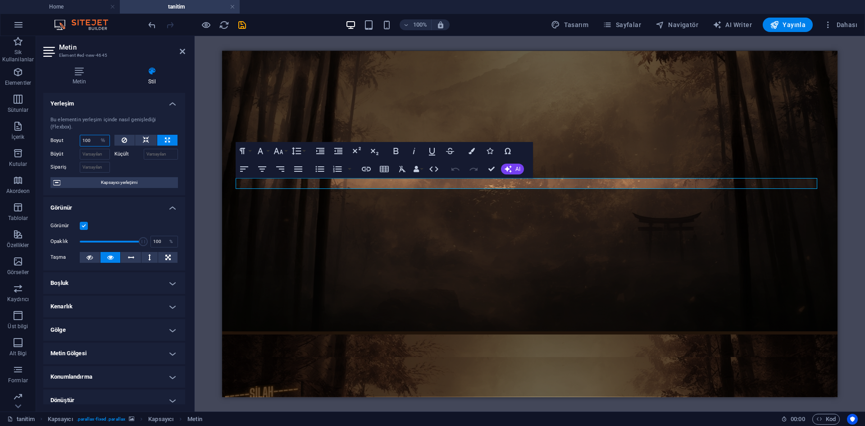
drag, startPoint x: 92, startPoint y: 143, endPoint x: 52, endPoint y: 143, distance: 39.6
click at [52, 143] on div "Boyut 100 Varsayılan otomatik px % 1/1 1/2 1/3 1/4 1/5 1/6 1/7 1/8 1/9 1/10" at bounding box center [79, 141] width 59 height 12
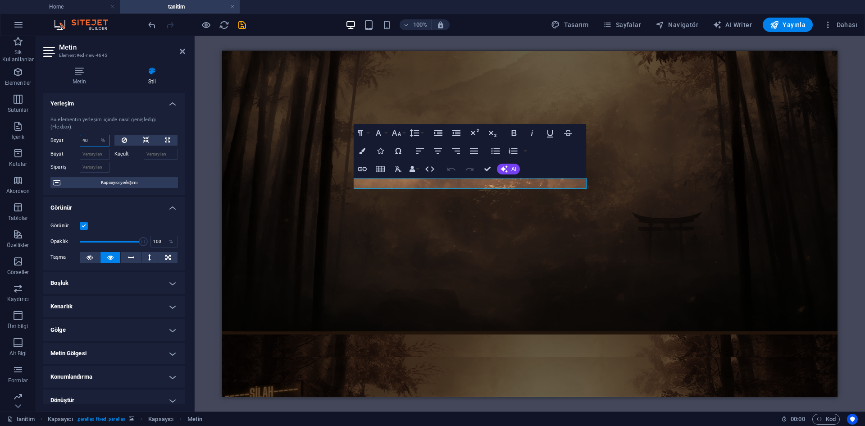
drag, startPoint x: 89, startPoint y: 143, endPoint x: 66, endPoint y: 143, distance: 22.5
click at [66, 143] on div "Boyut 40 Varsayılan otomatik px % 1/1 1/2 1/3 1/4 1/5 1/6 1/7 1/8 1/9 1/10" at bounding box center [79, 141] width 59 height 12
type input "35"
